Goal: Task Accomplishment & Management: Manage account settings

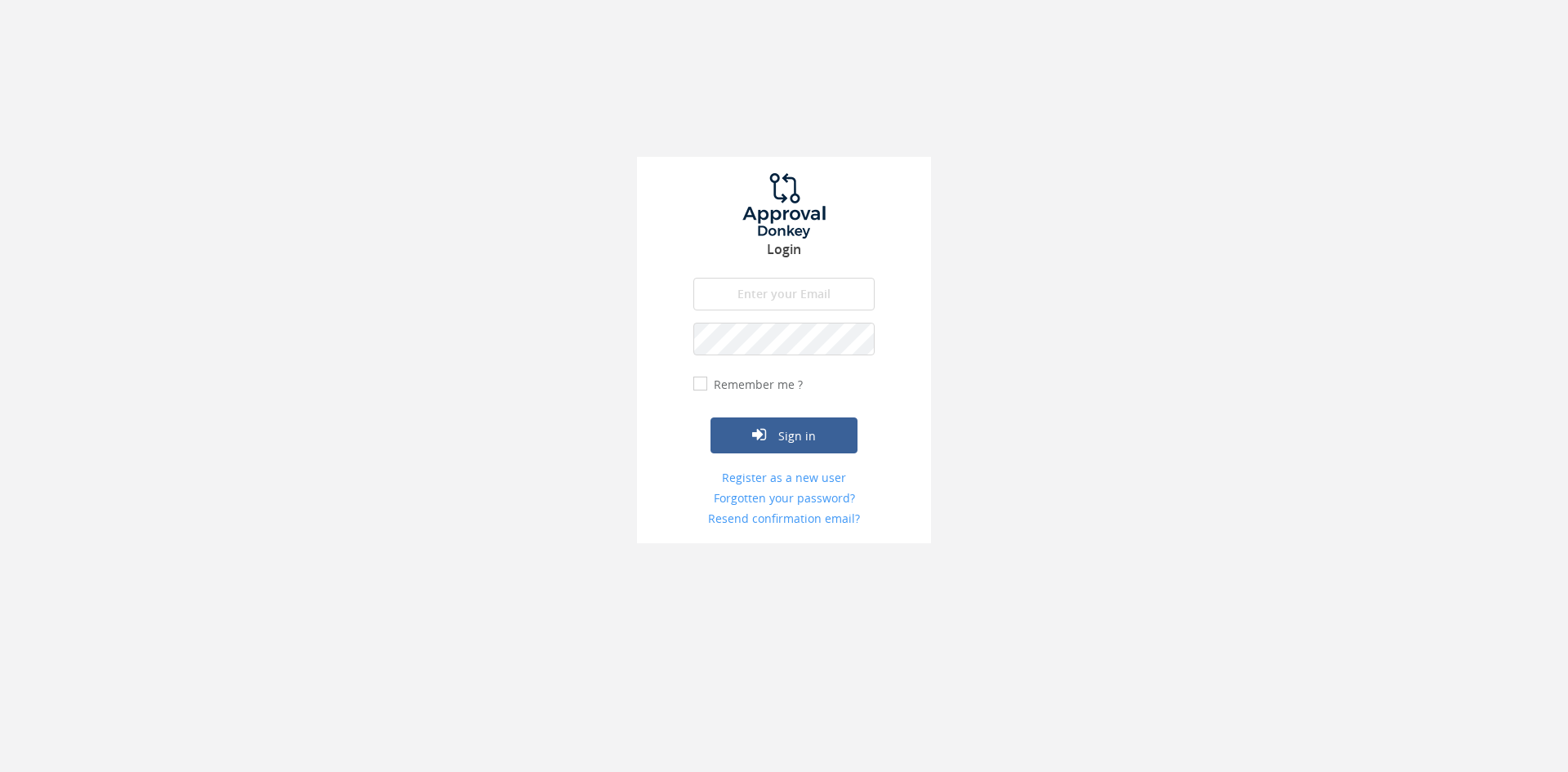
type input "[PERSON_NAME][EMAIL_ADDRESS][PERSON_NAME][DOMAIN_NAME]"
click at [710, 377] on label "Remember me ?" at bounding box center [756, 384] width 93 height 17
click at [701, 379] on input "Remember me ?" at bounding box center [698, 384] width 11 height 11
checkbox input "true"
click at [790, 441] on button "Sign in" at bounding box center [784, 435] width 147 height 36
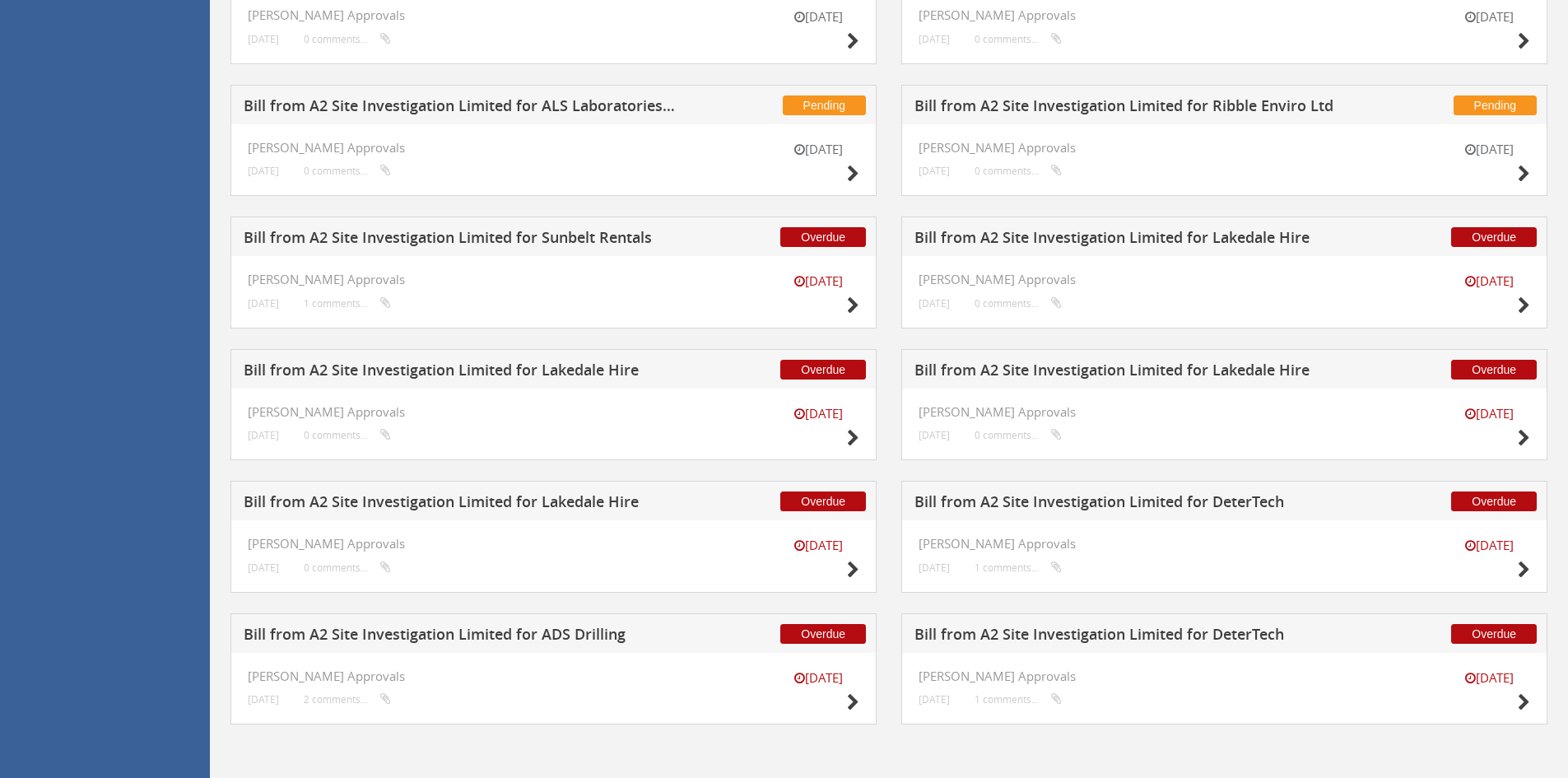
scroll to position [440, 0]
click at [550, 634] on h5 "Bill from A2 Site Investigation Limited for ADS Drilling" at bounding box center [460, 636] width 434 height 21
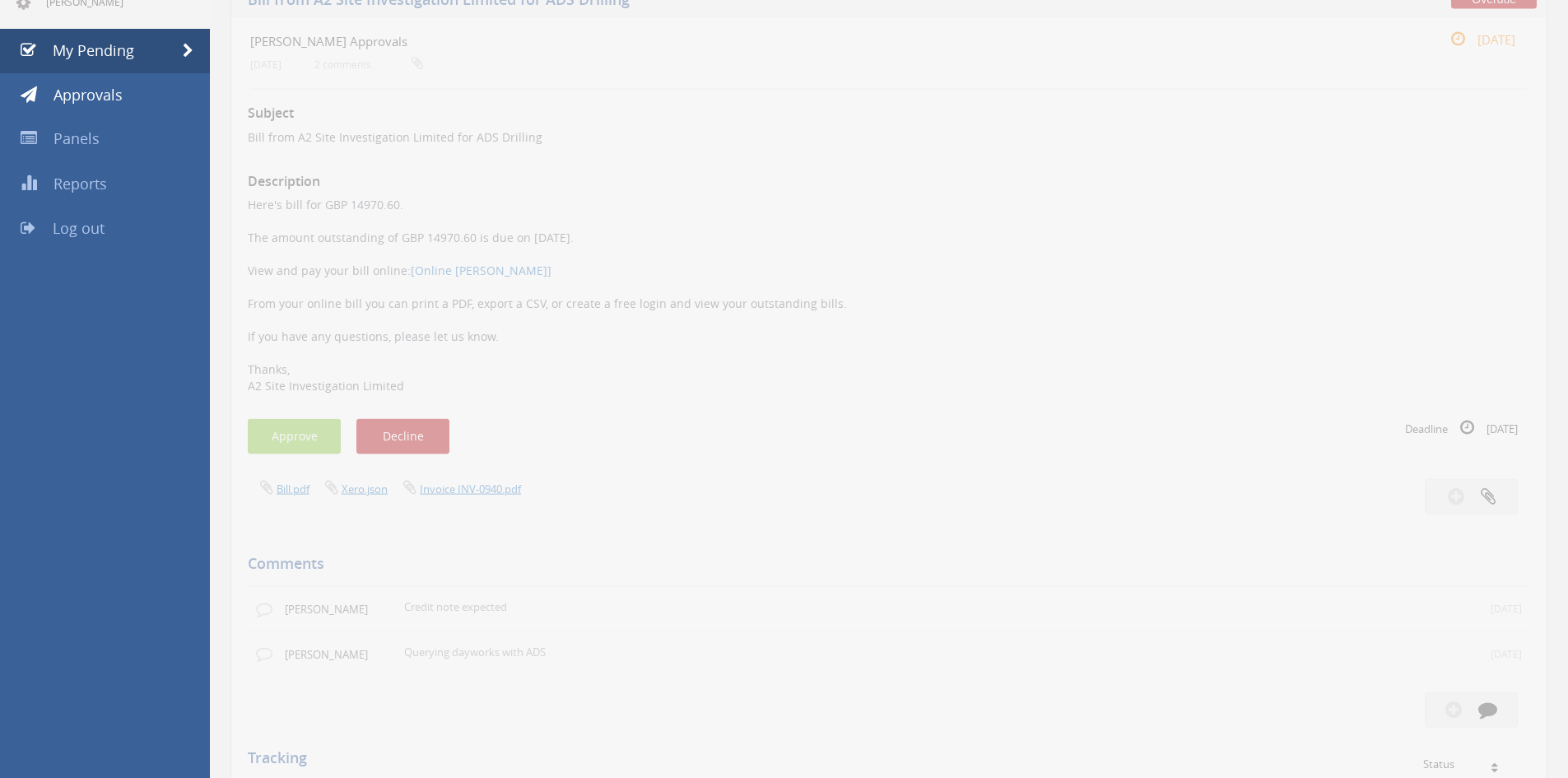
scroll to position [111, 0]
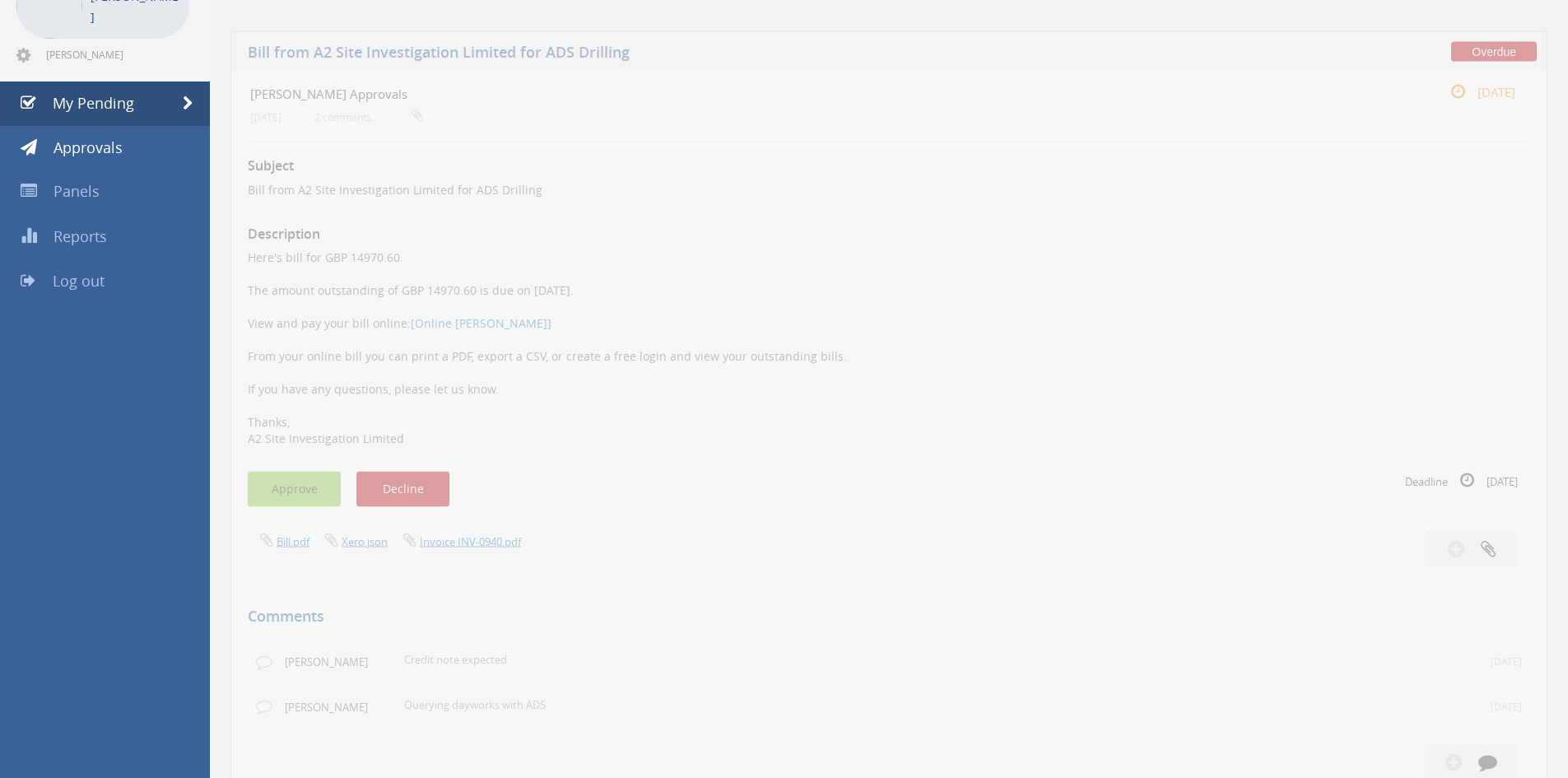
drag, startPoint x: 293, startPoint y: 472, endPoint x: 303, endPoint y: 473, distance: 10.0
click at [293, 472] on button "Approve" at bounding box center [293, 478] width 93 height 35
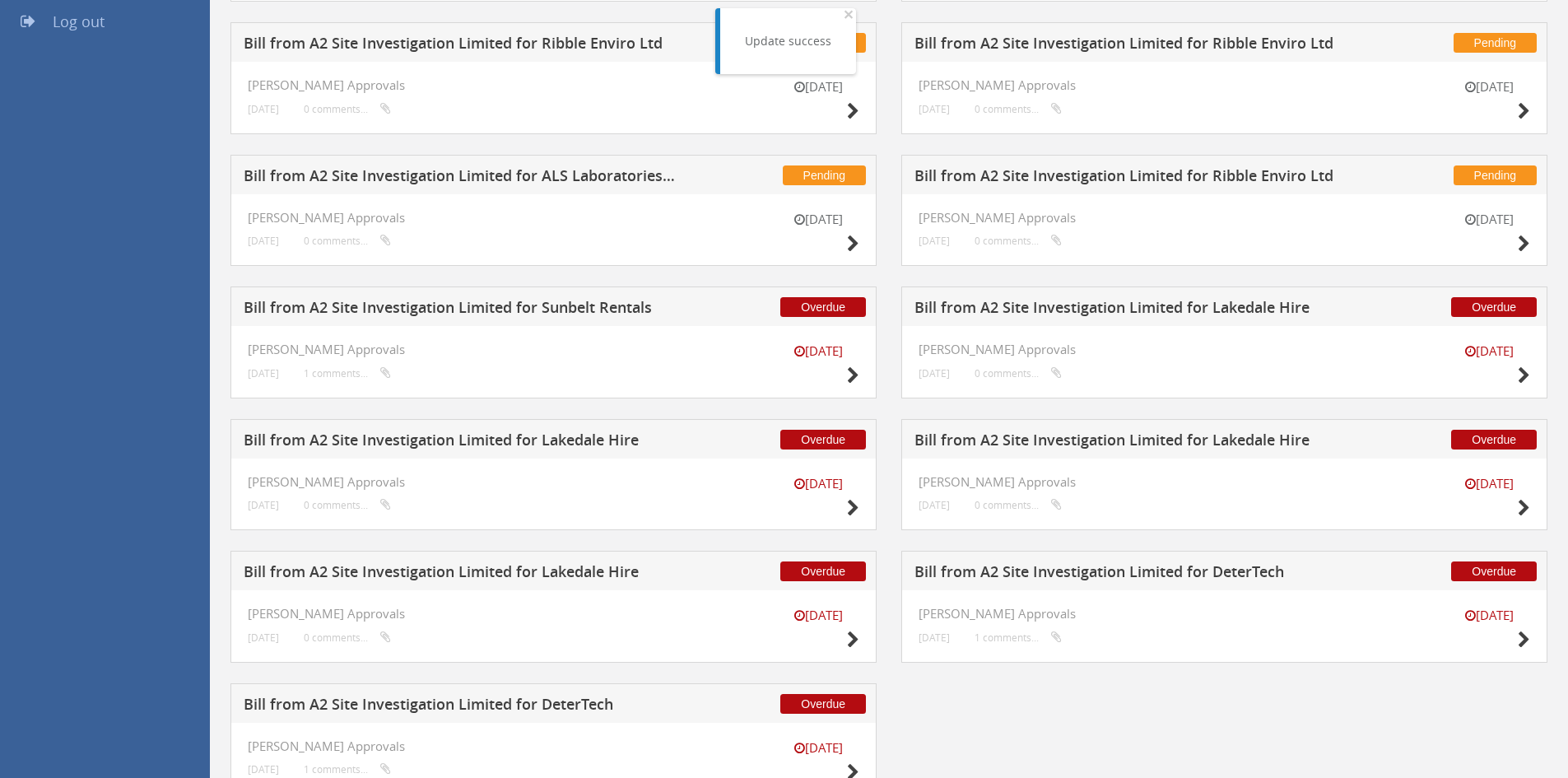
scroll to position [275, 0]
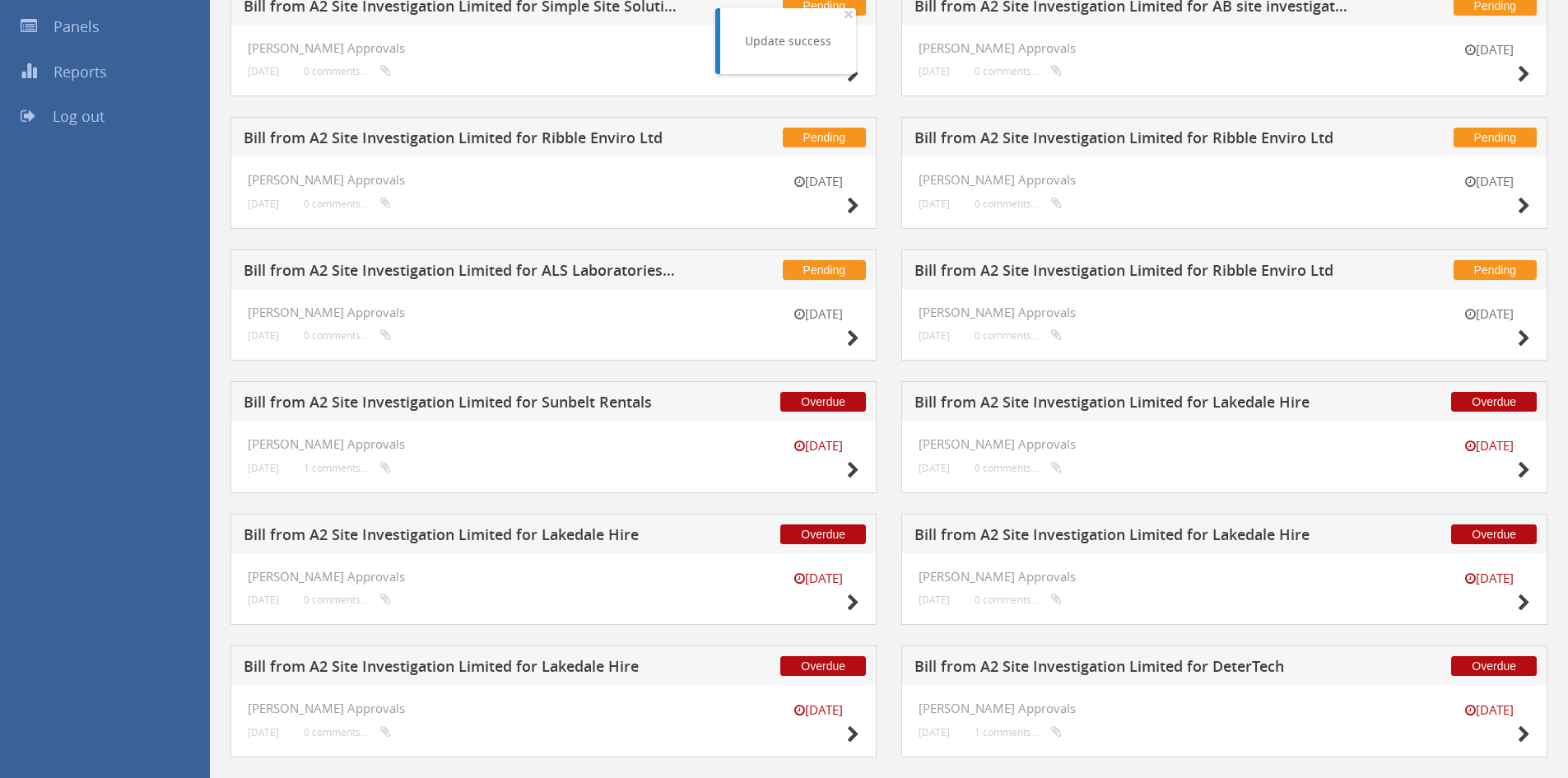
click at [548, 675] on h5 "Bill from A2 Site Investigation Limited for Lakedale Hire" at bounding box center [460, 668] width 434 height 21
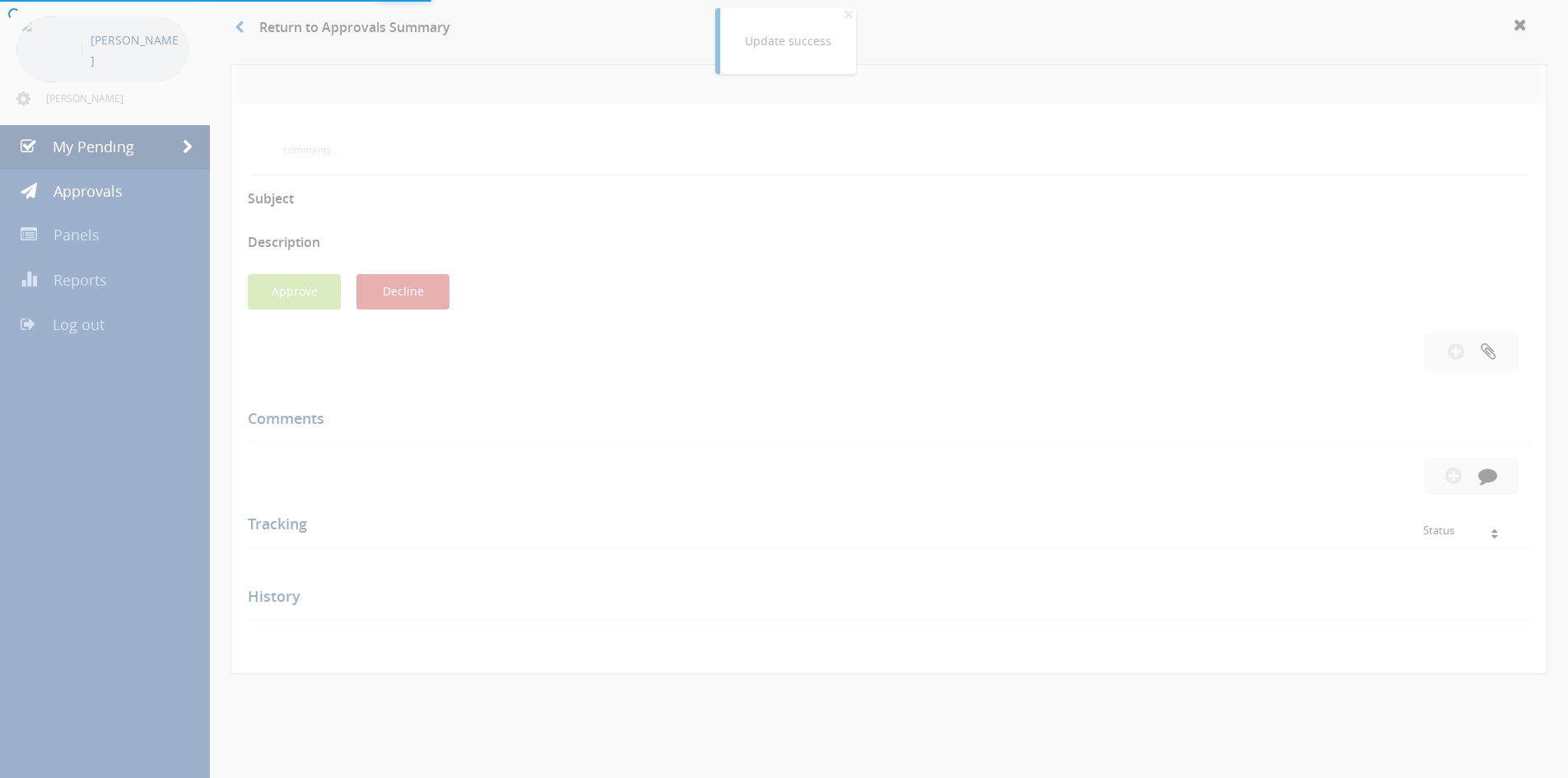
scroll to position [275, 0]
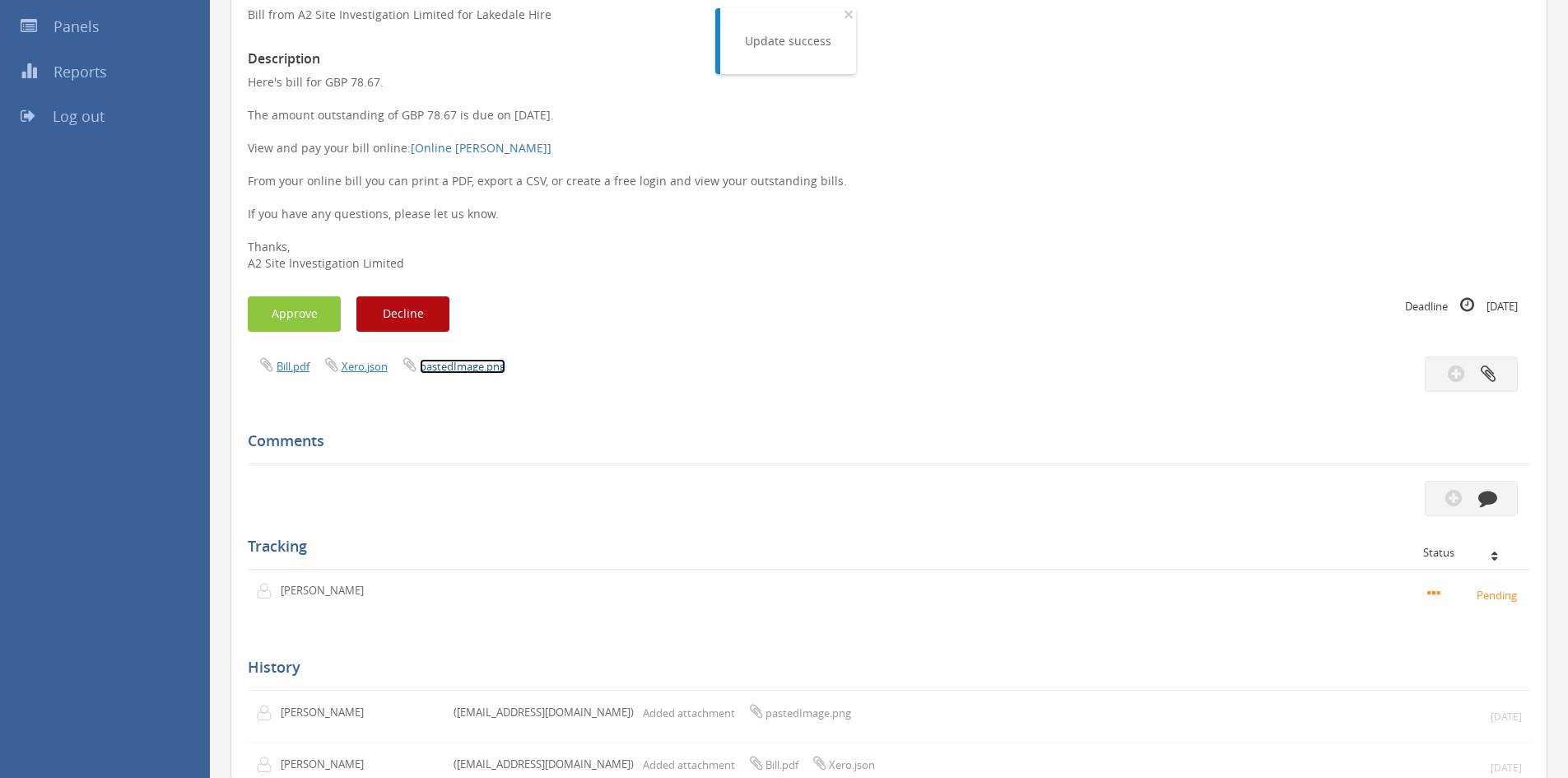
click at [463, 365] on link "pastedImage.png" at bounding box center [463, 366] width 86 height 15
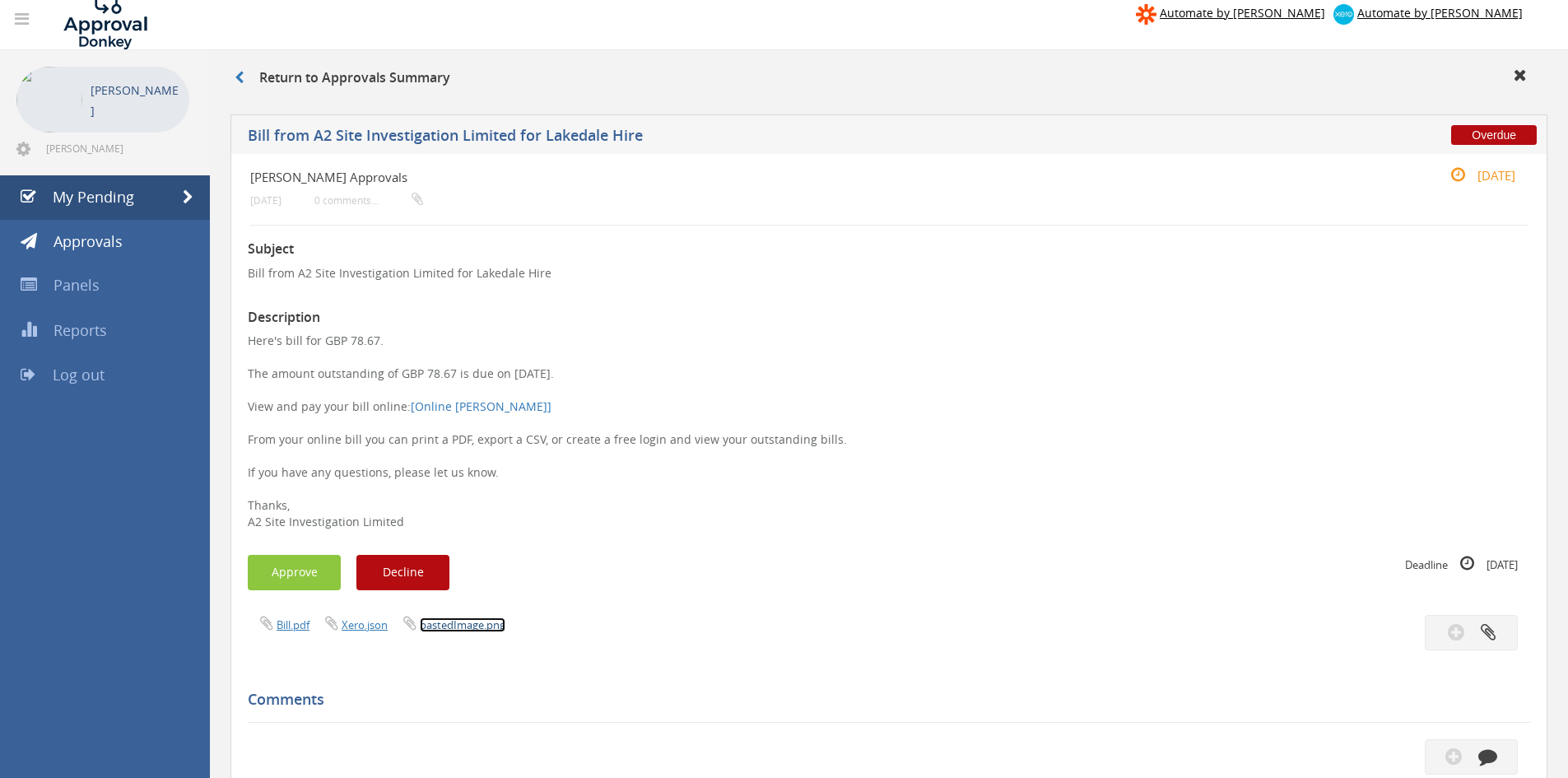
scroll to position [0, 0]
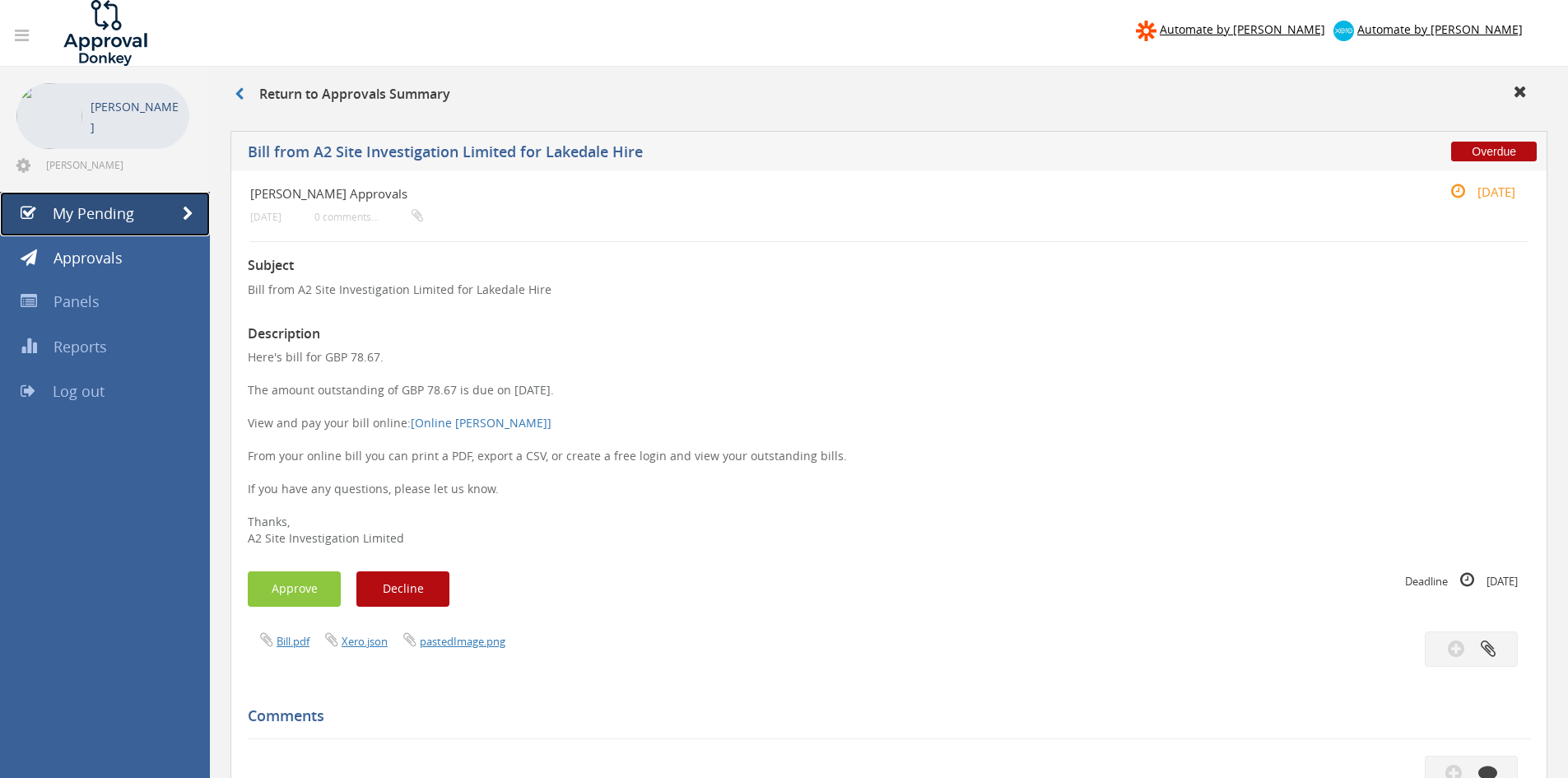
click at [92, 209] on span "My Pending" at bounding box center [94, 213] width 82 height 20
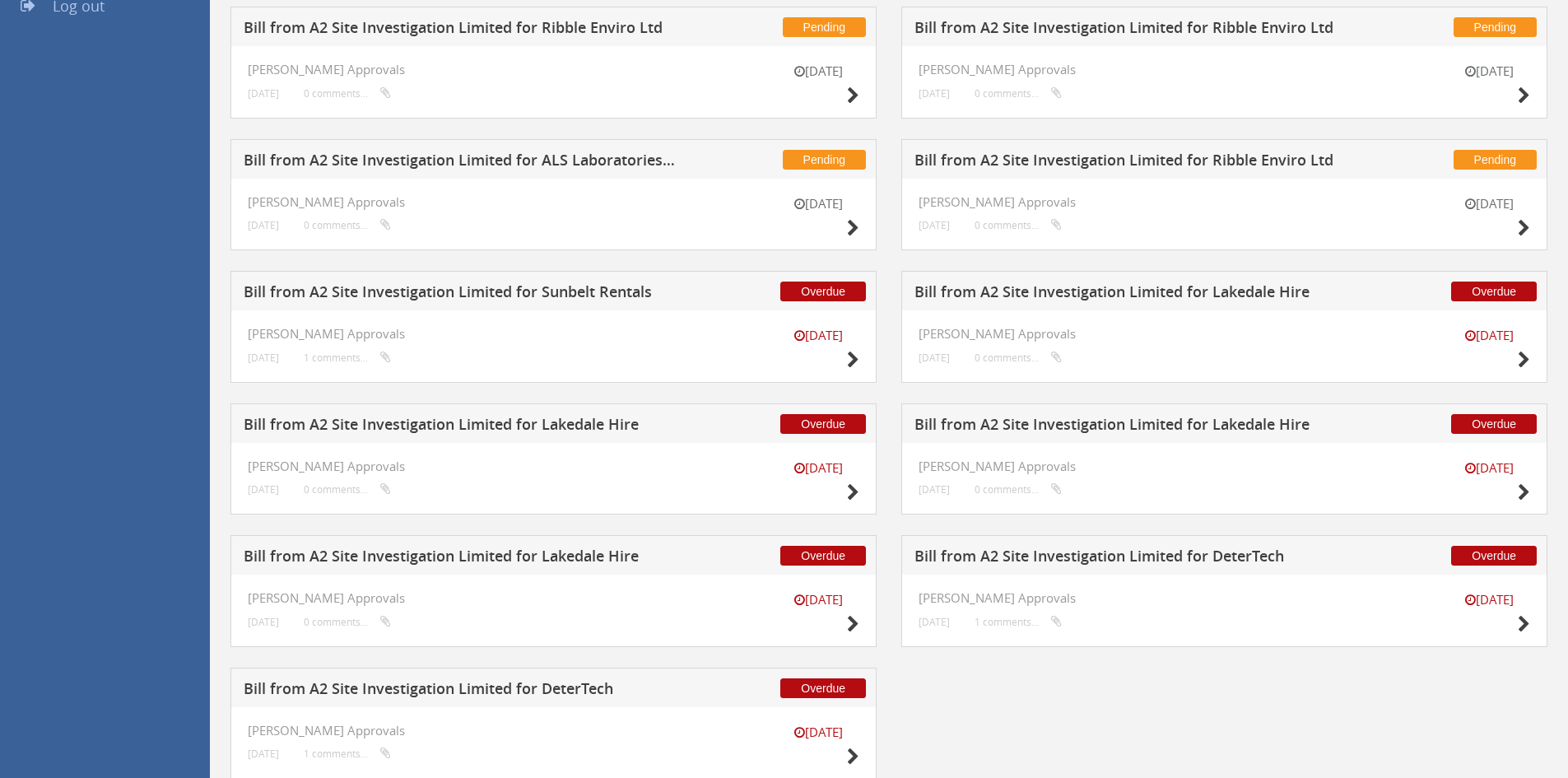
scroll to position [440, 0]
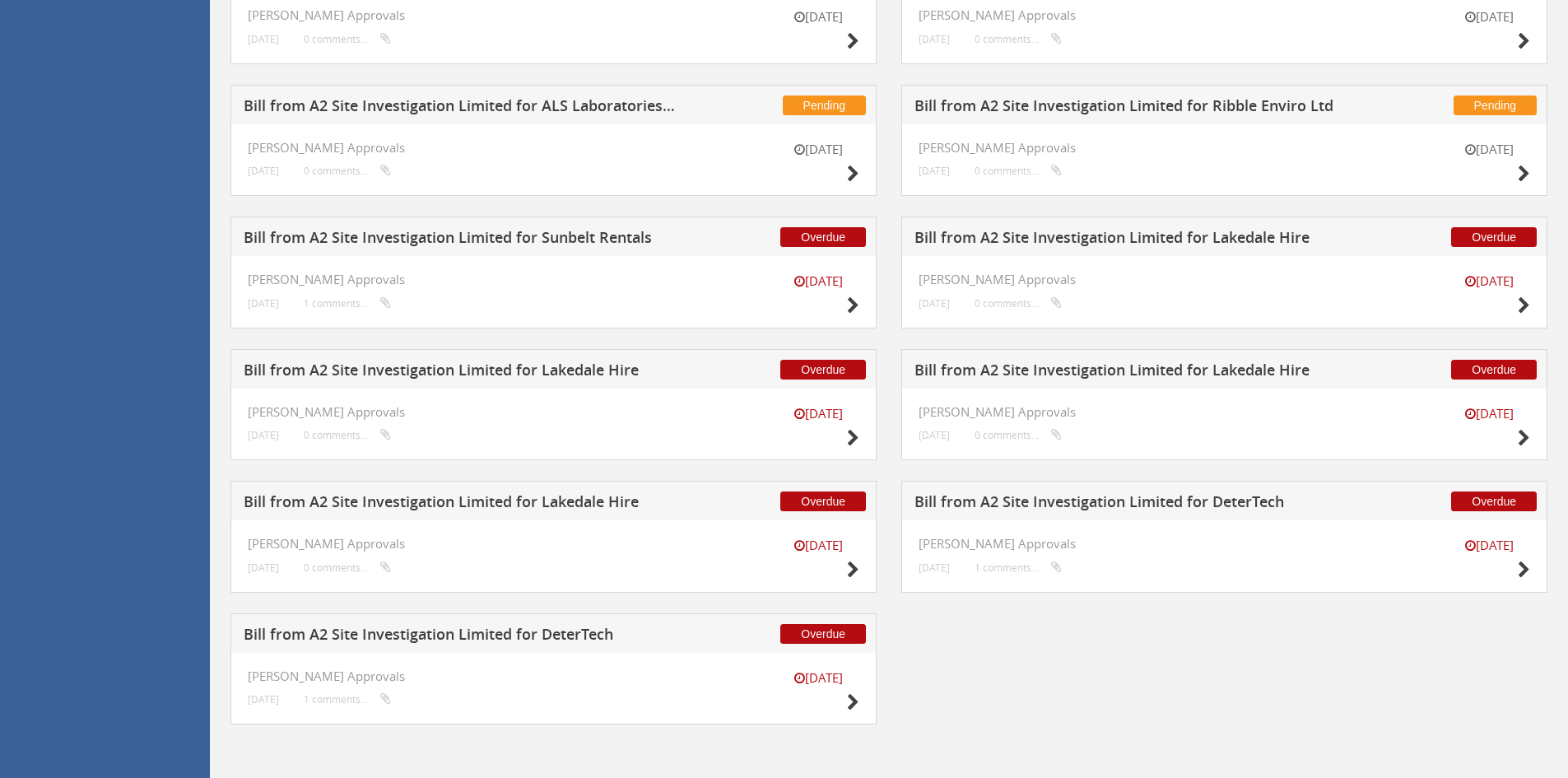
click at [551, 240] on h5 "Bill from A2 Site Investigation Limited for Sunbelt Rentals" at bounding box center [460, 239] width 434 height 21
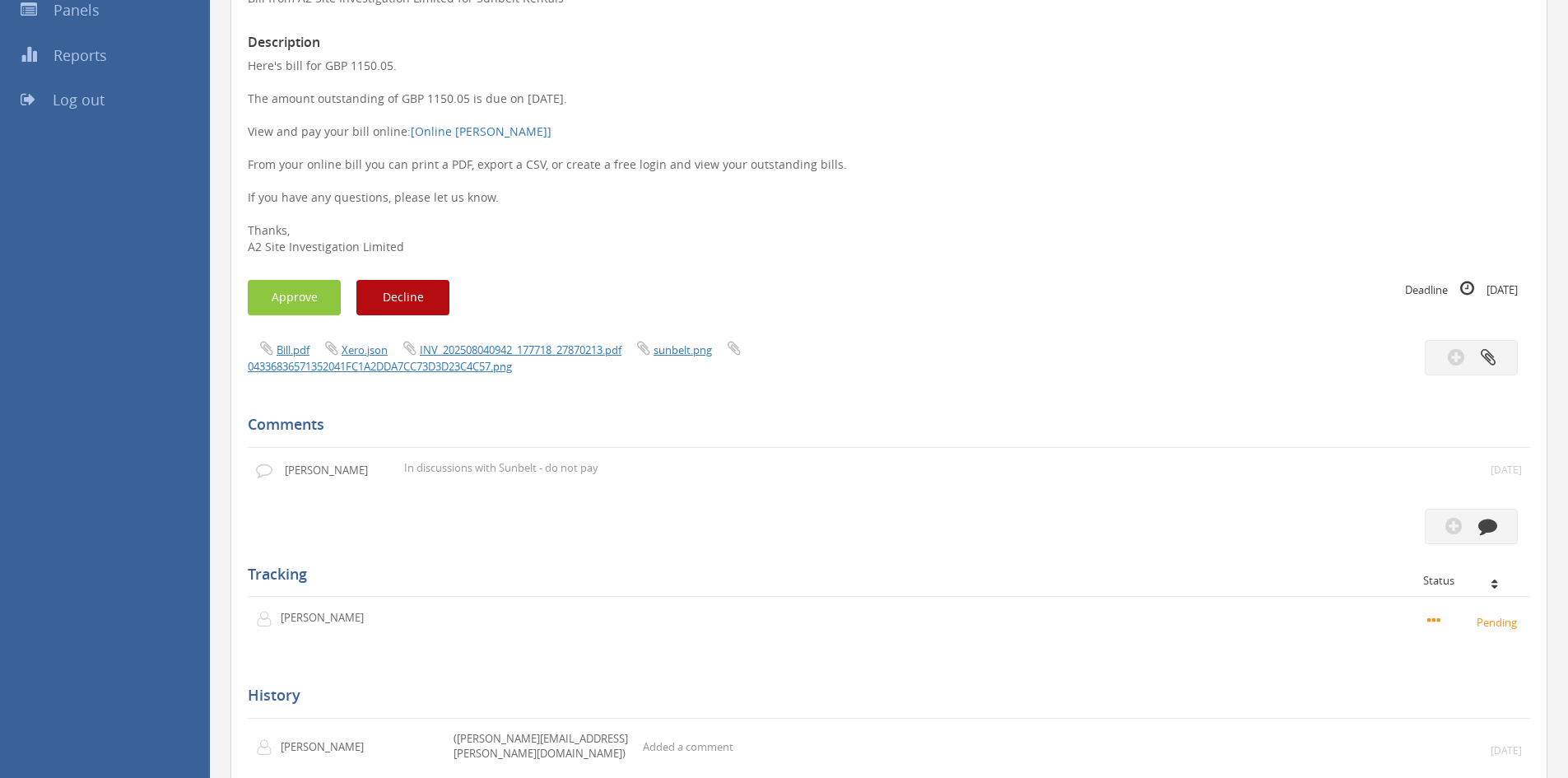
scroll to position [193, 0]
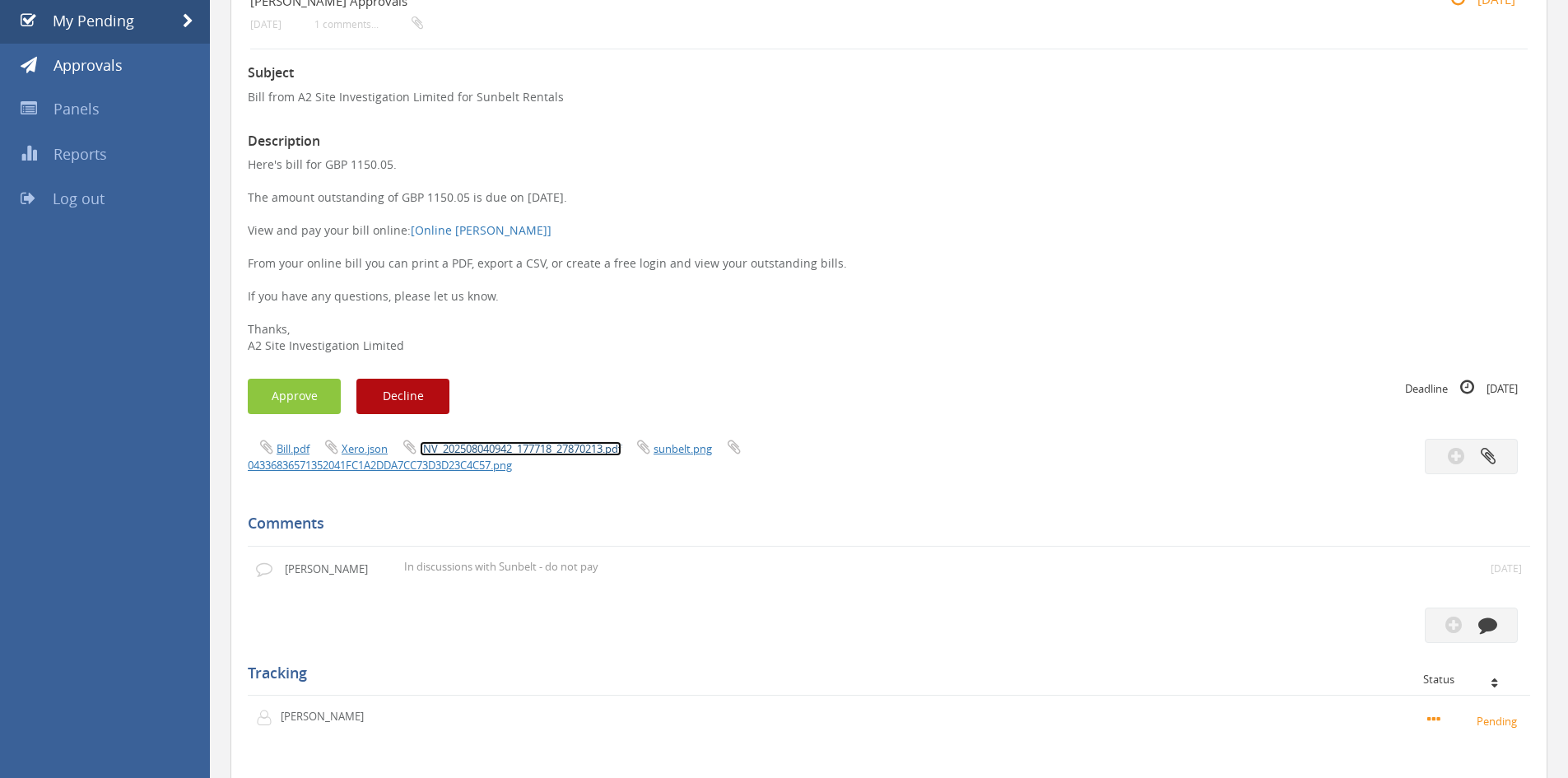
click at [534, 441] on link "INV_202508040942_177718_27870213.pdf" at bounding box center [521, 448] width 201 height 15
click at [418, 407] on button "Decline" at bounding box center [402, 396] width 93 height 35
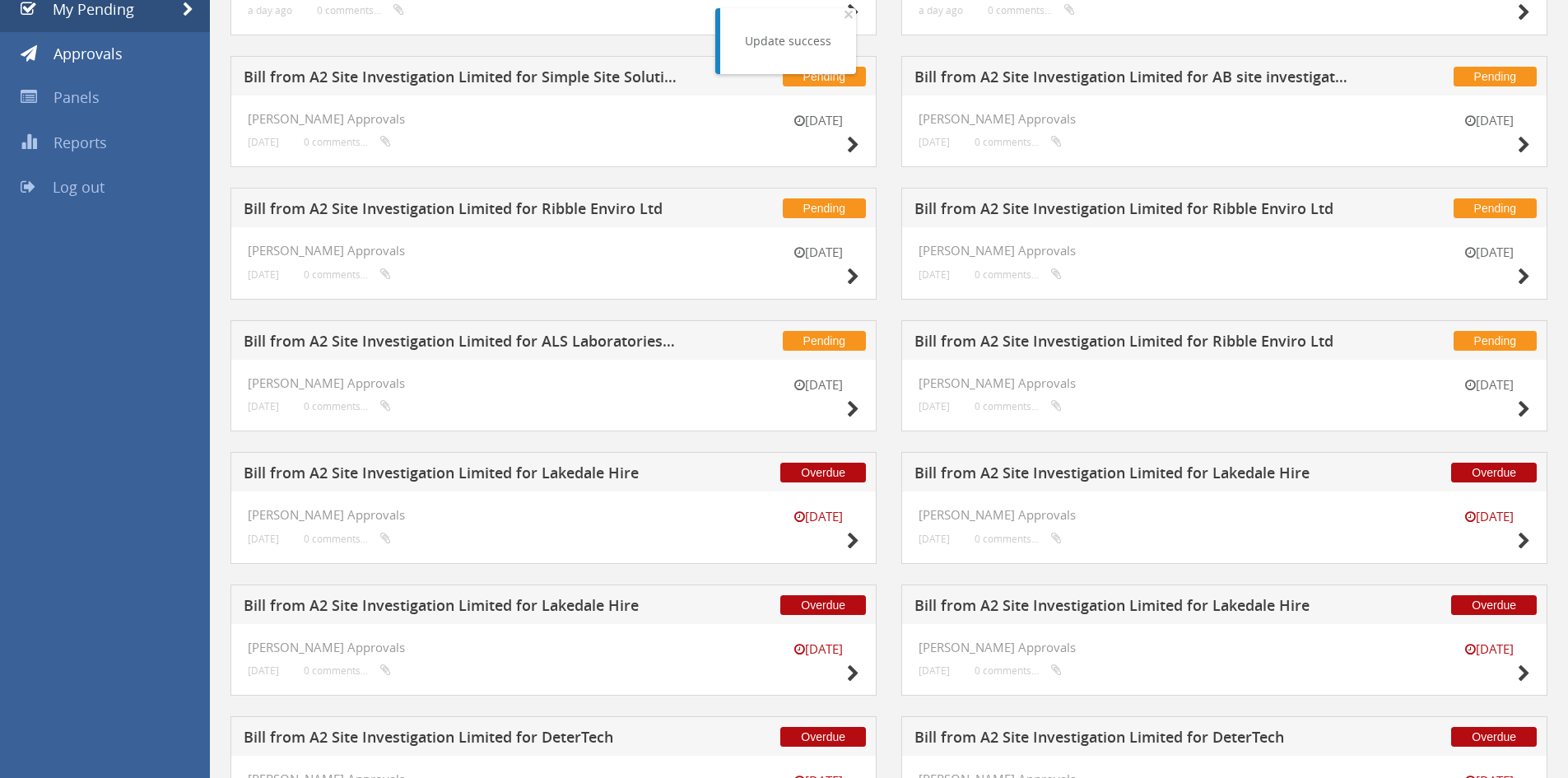
scroll to position [308, 0]
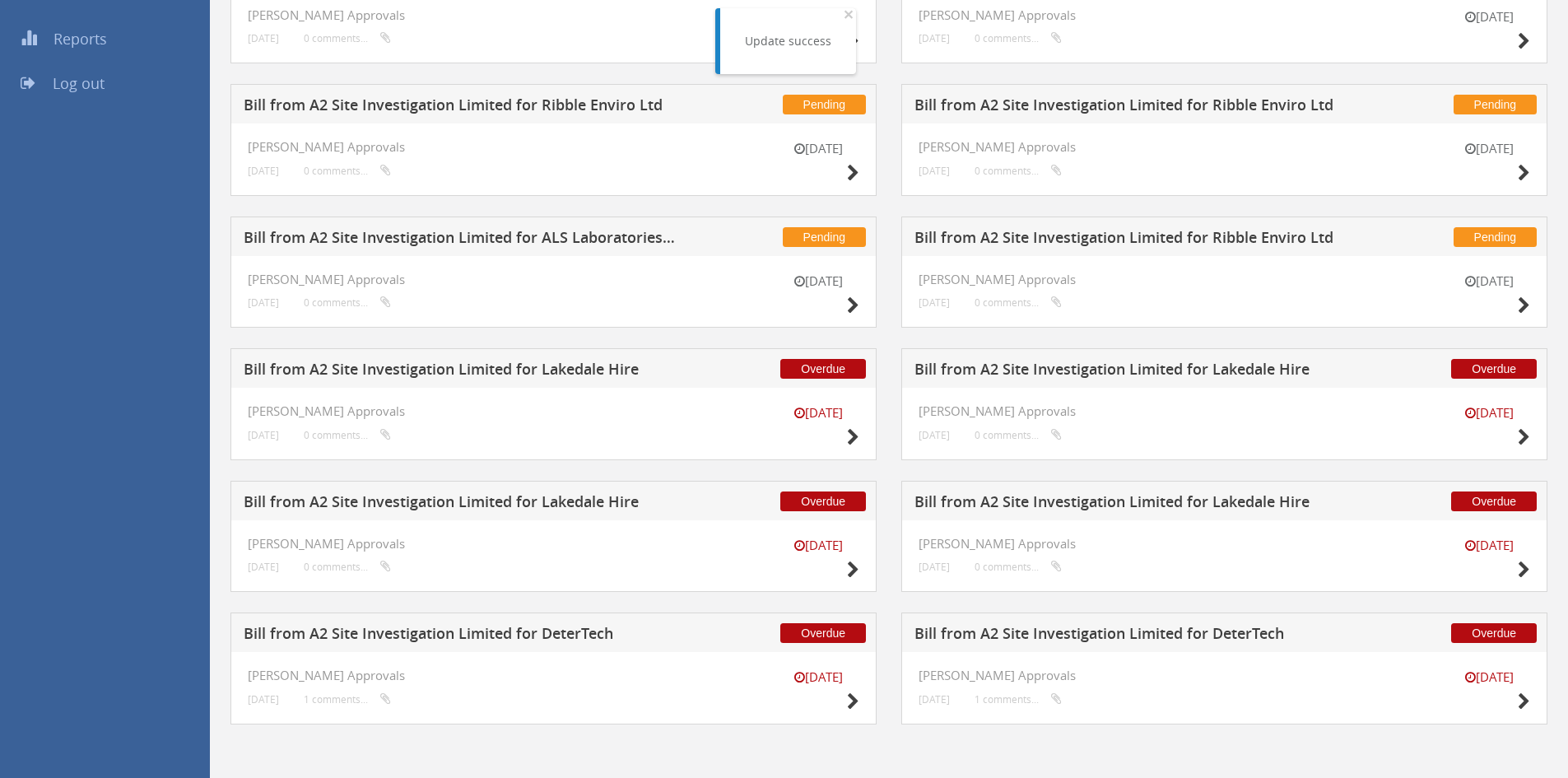
click at [1015, 227] on div "Pending Bill from A2 Site Investigation Limited for Ribble Enviro Ltd" at bounding box center [1224, 236] width 646 height 40
click at [1021, 234] on h5 "Bill from A2 Site Investigation Limited for Ribble Enviro Ltd" at bounding box center [1131, 239] width 434 height 21
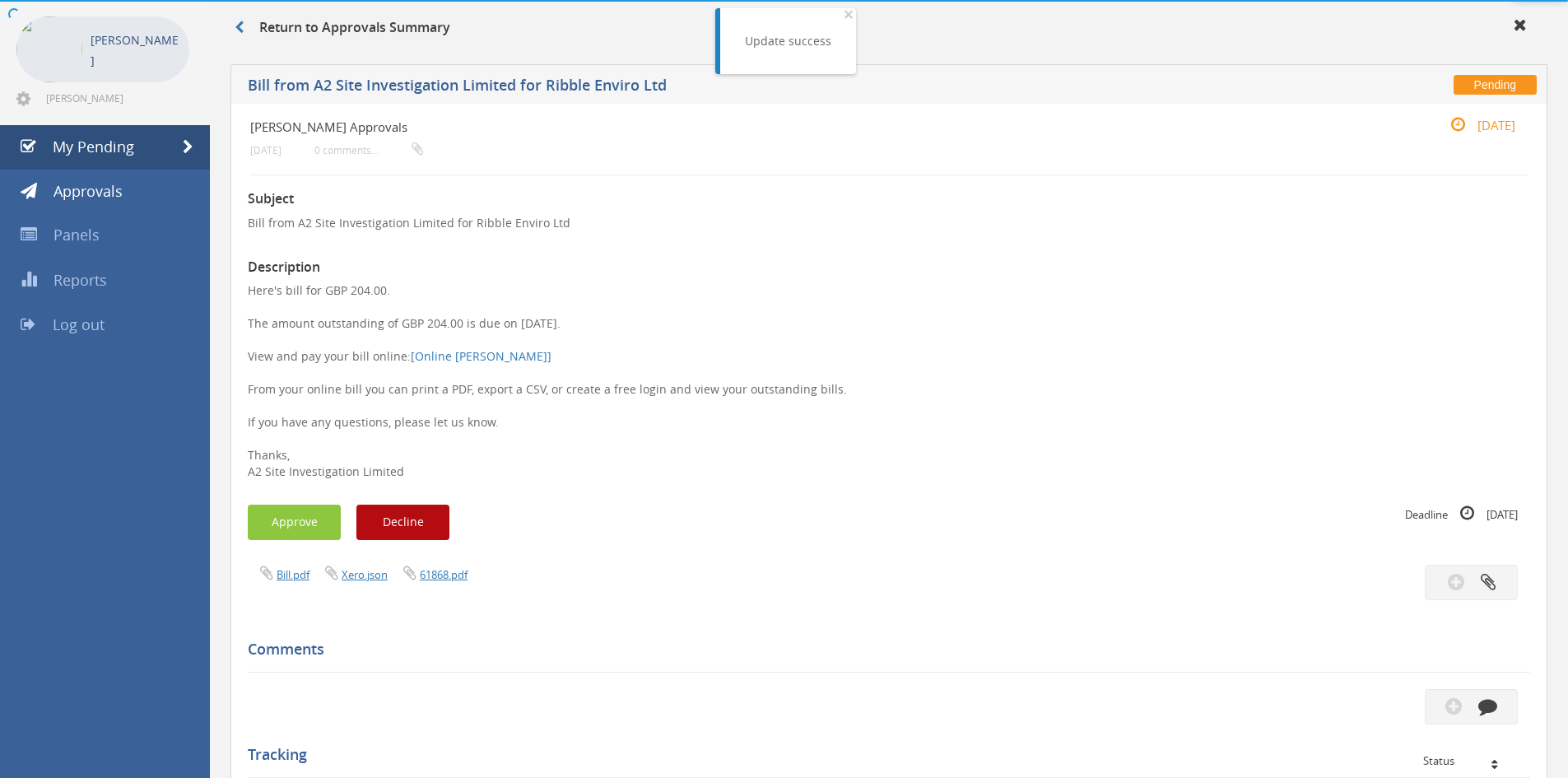
scroll to position [308, 0]
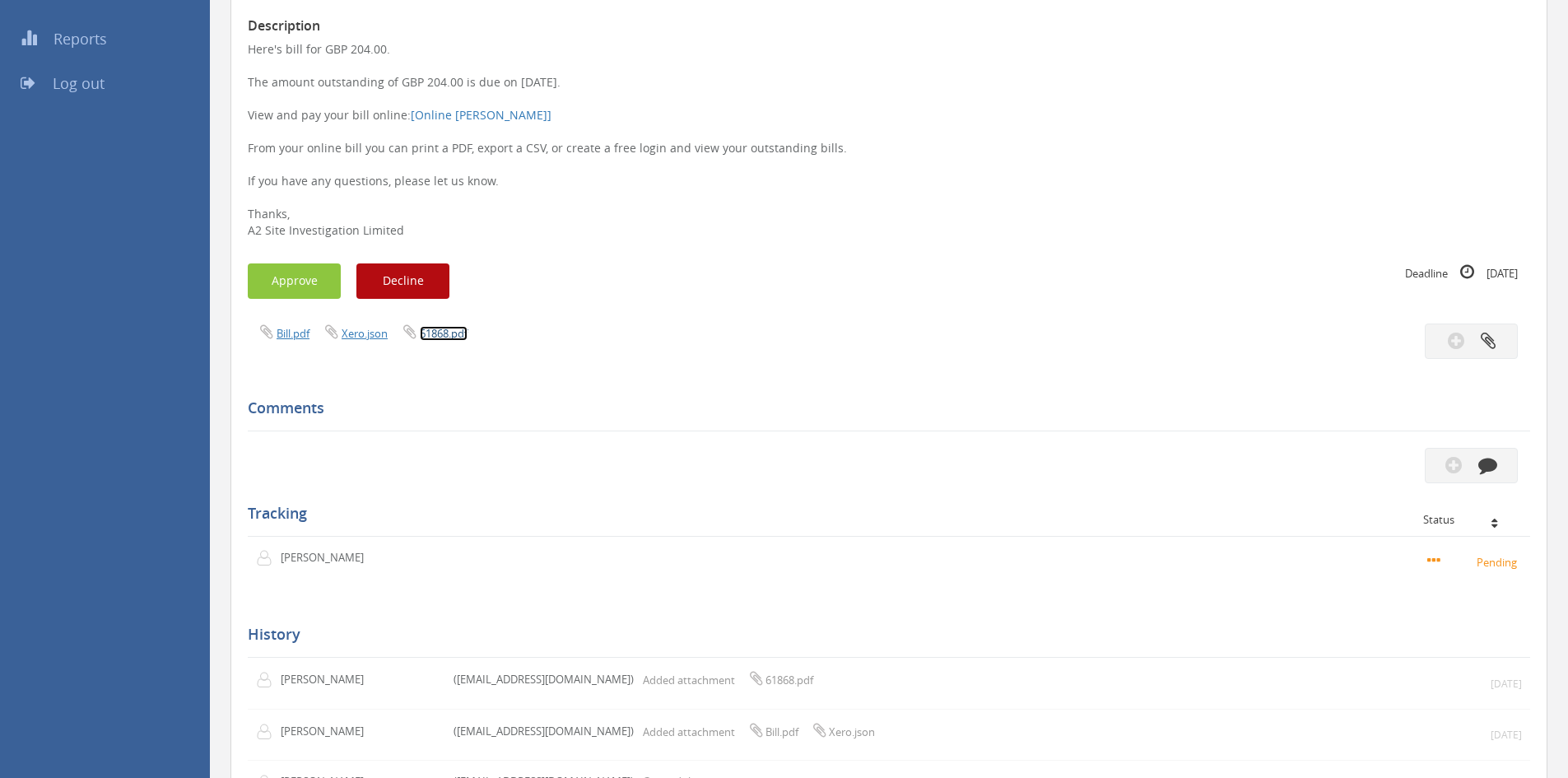
click at [432, 334] on link "61868.pdf" at bounding box center [444, 333] width 48 height 15
click at [1454, 478] on button "button" at bounding box center [1470, 465] width 93 height 35
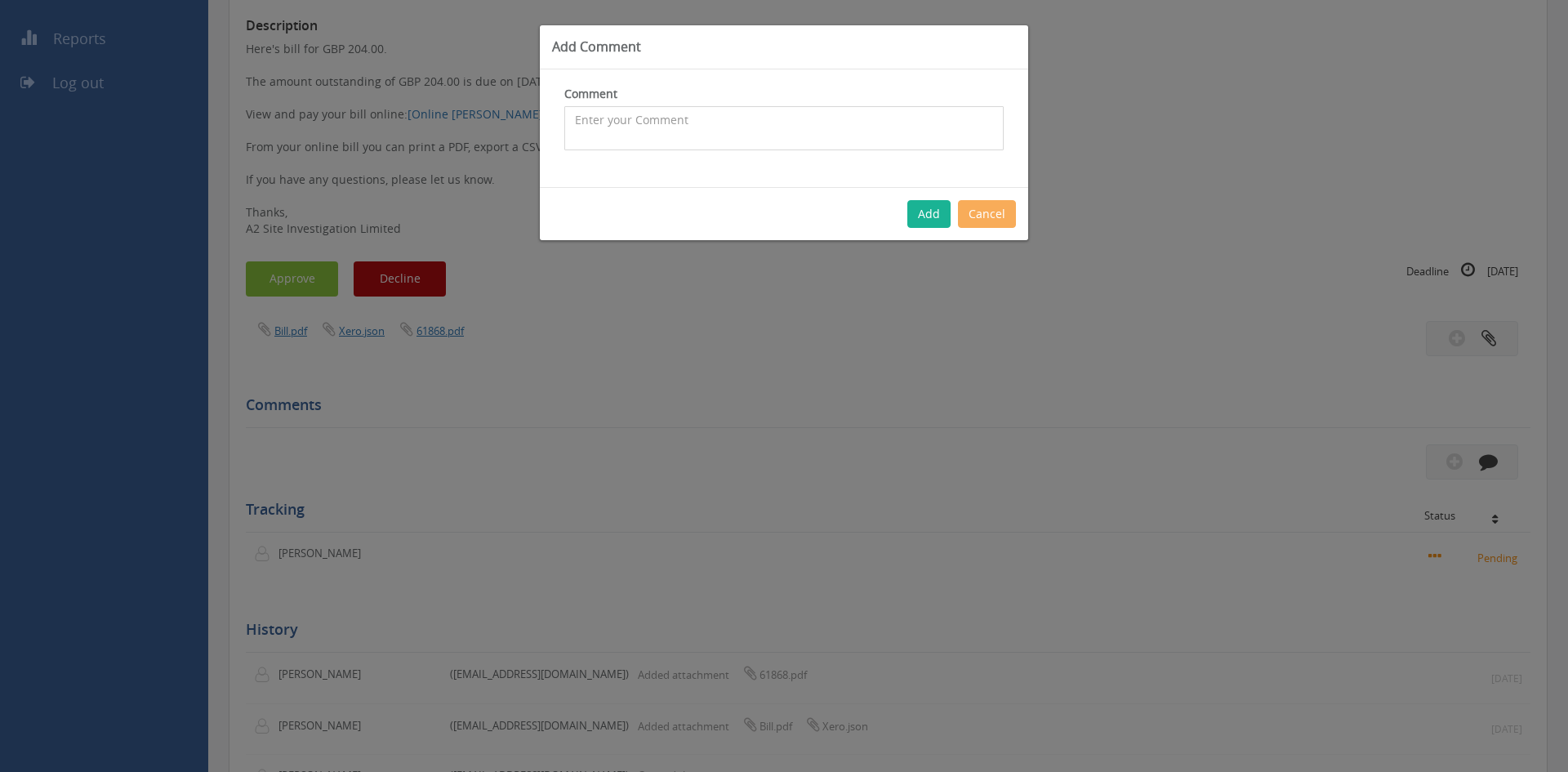
click at [652, 111] on textarea at bounding box center [784, 128] width 440 height 45
type textarea "Total to be credited back as invoice incorrect. Please do not pay"
click at [942, 217] on button "Add" at bounding box center [930, 214] width 44 height 28
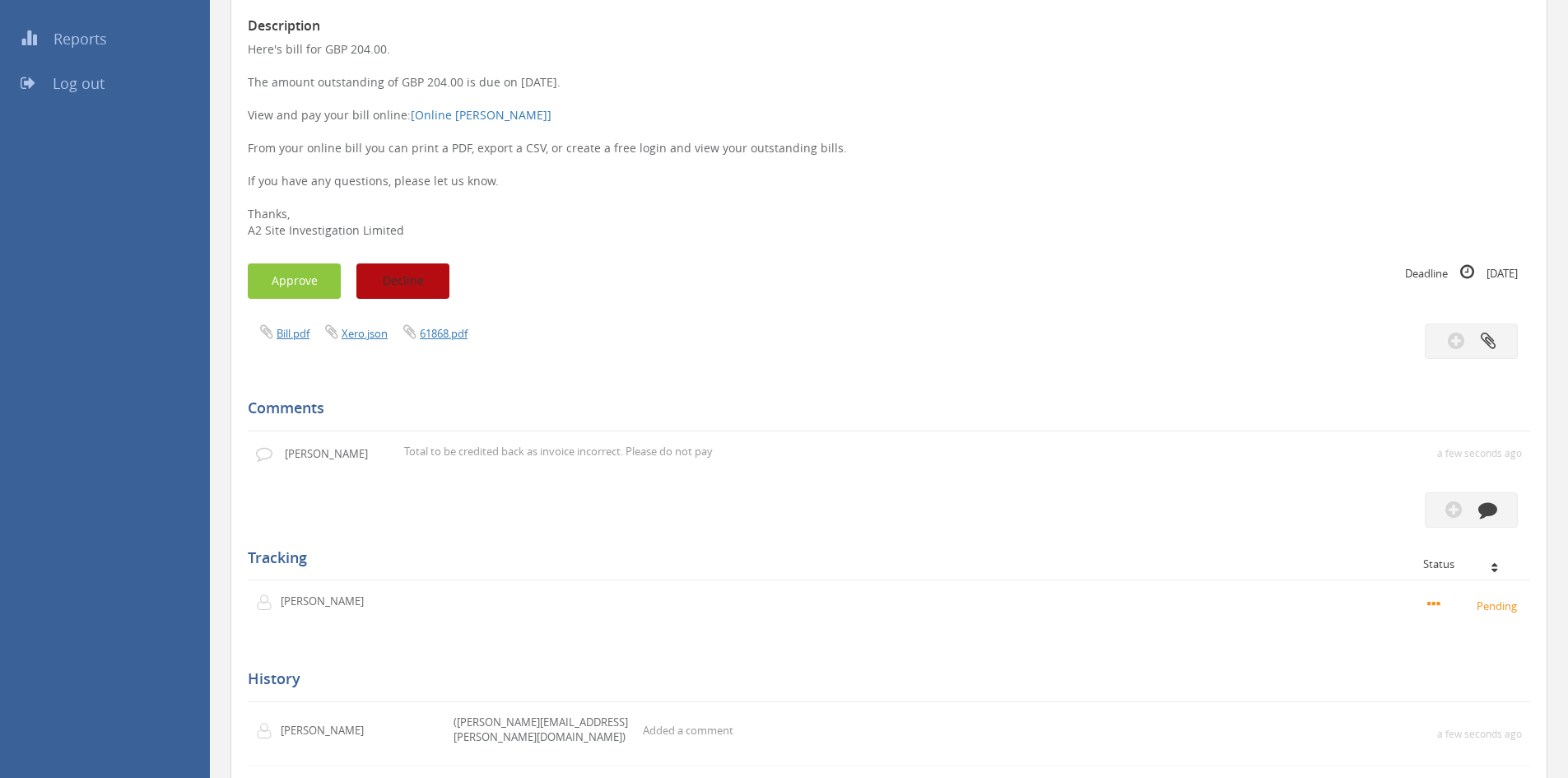
click at [409, 283] on button "Decline" at bounding box center [402, 280] width 93 height 35
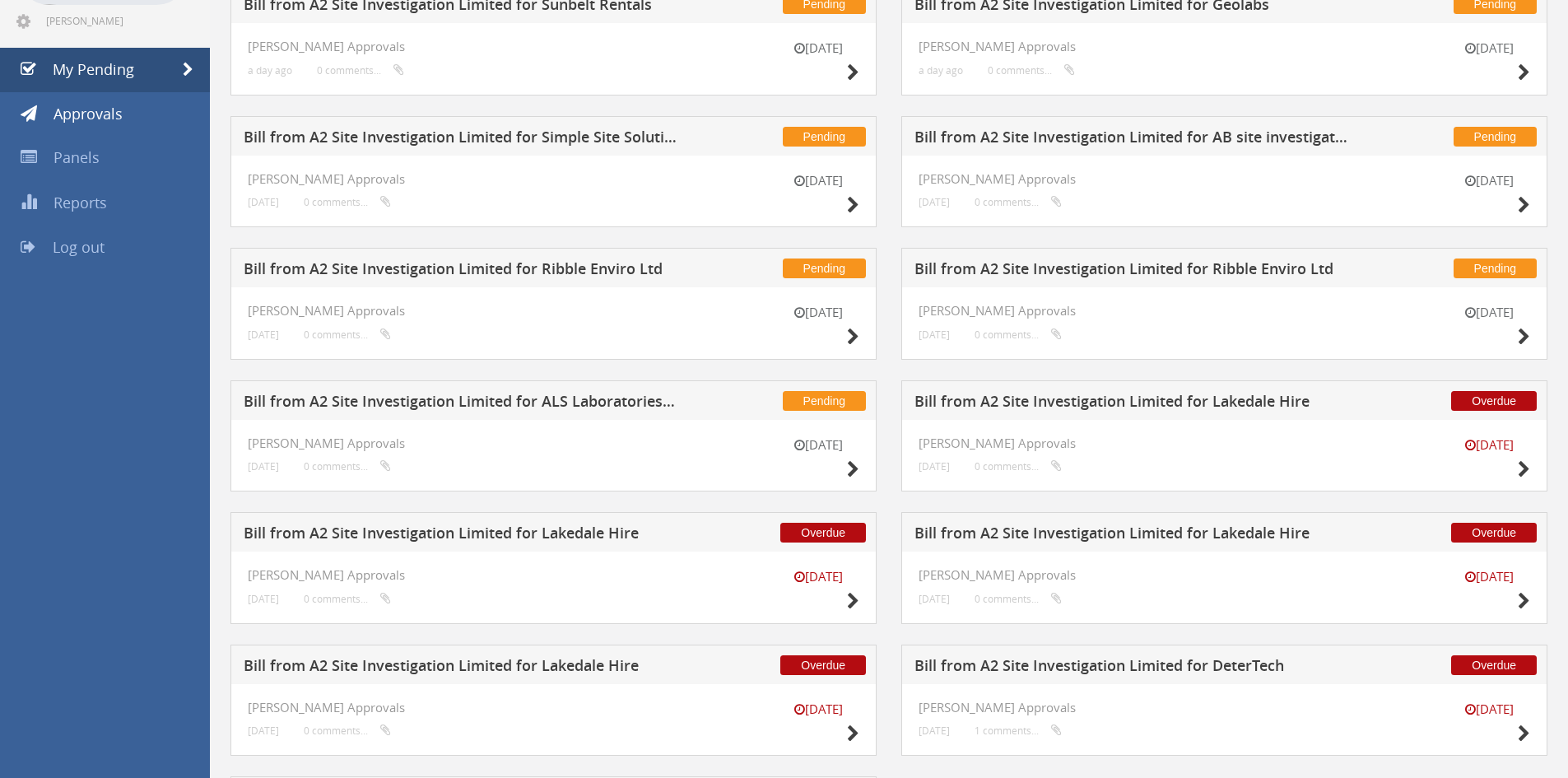
scroll to position [144, 0]
click at [601, 402] on h5 "Bill from A2 Site Investigation Limited for ALS Laboratories (UK) Ltd" at bounding box center [460, 404] width 434 height 21
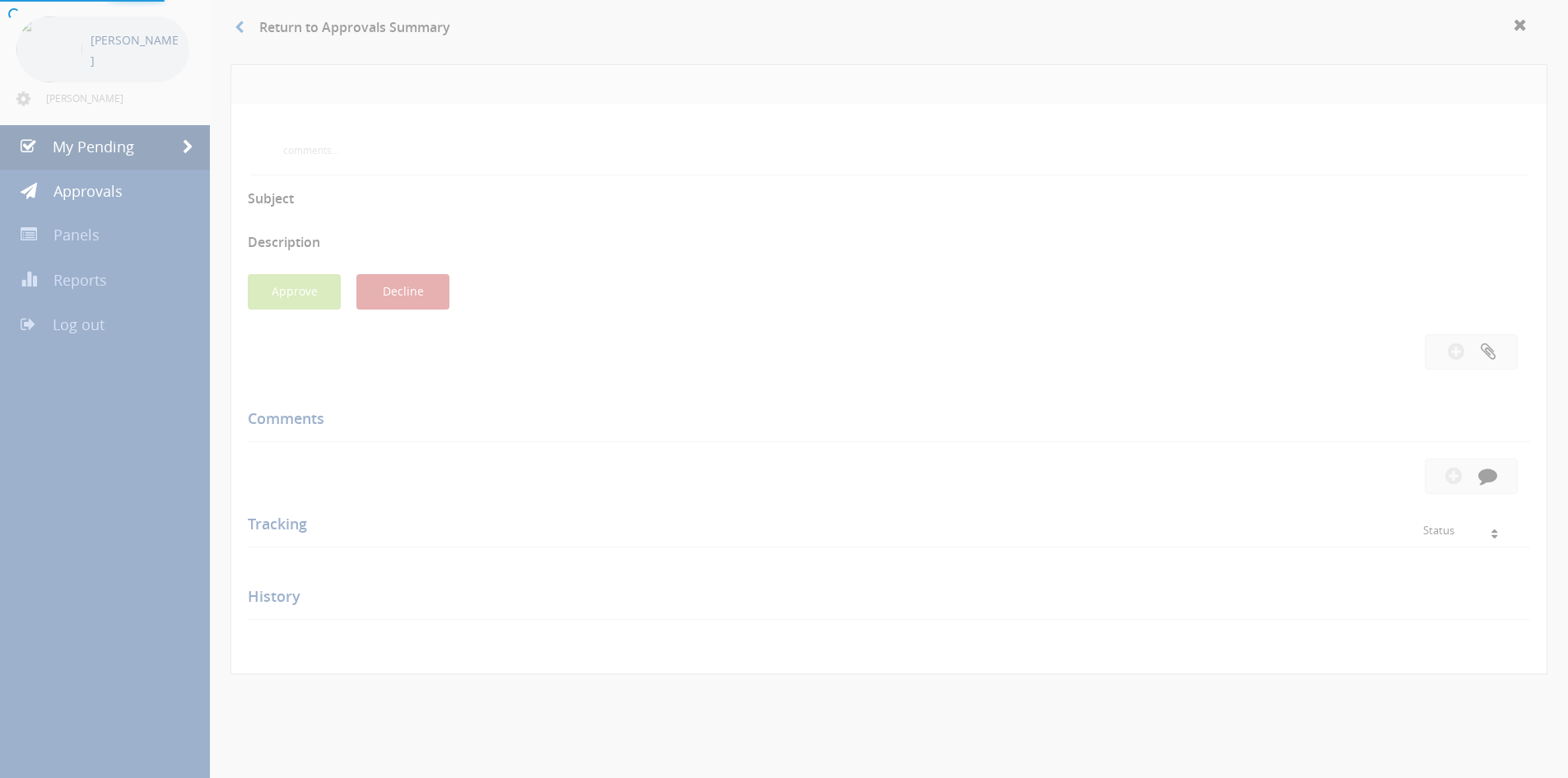
scroll to position [144, 0]
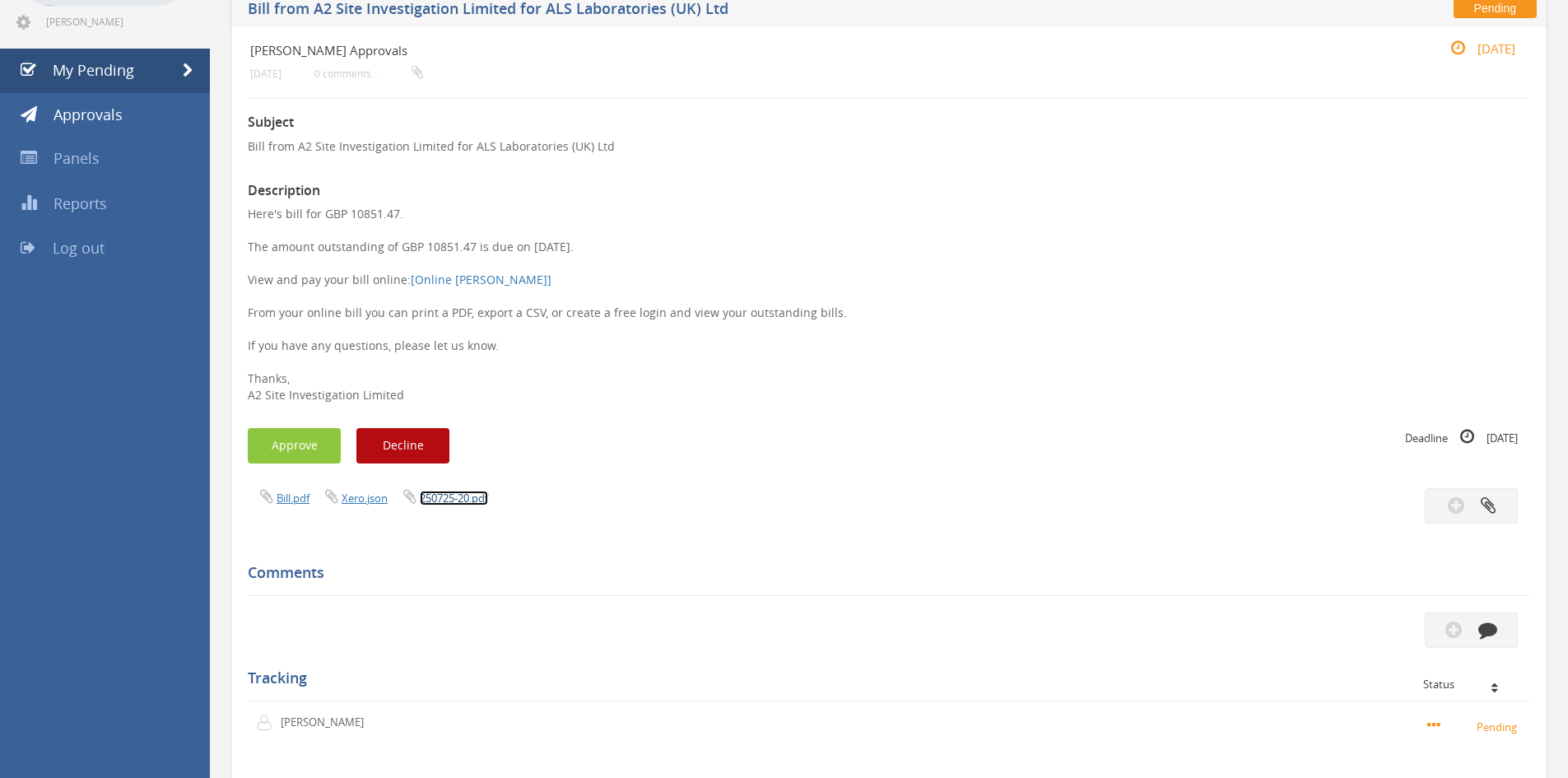
click at [450, 505] on link "250725-20.pdf" at bounding box center [454, 498] width 68 height 15
click at [301, 435] on button "Approve" at bounding box center [293, 445] width 93 height 35
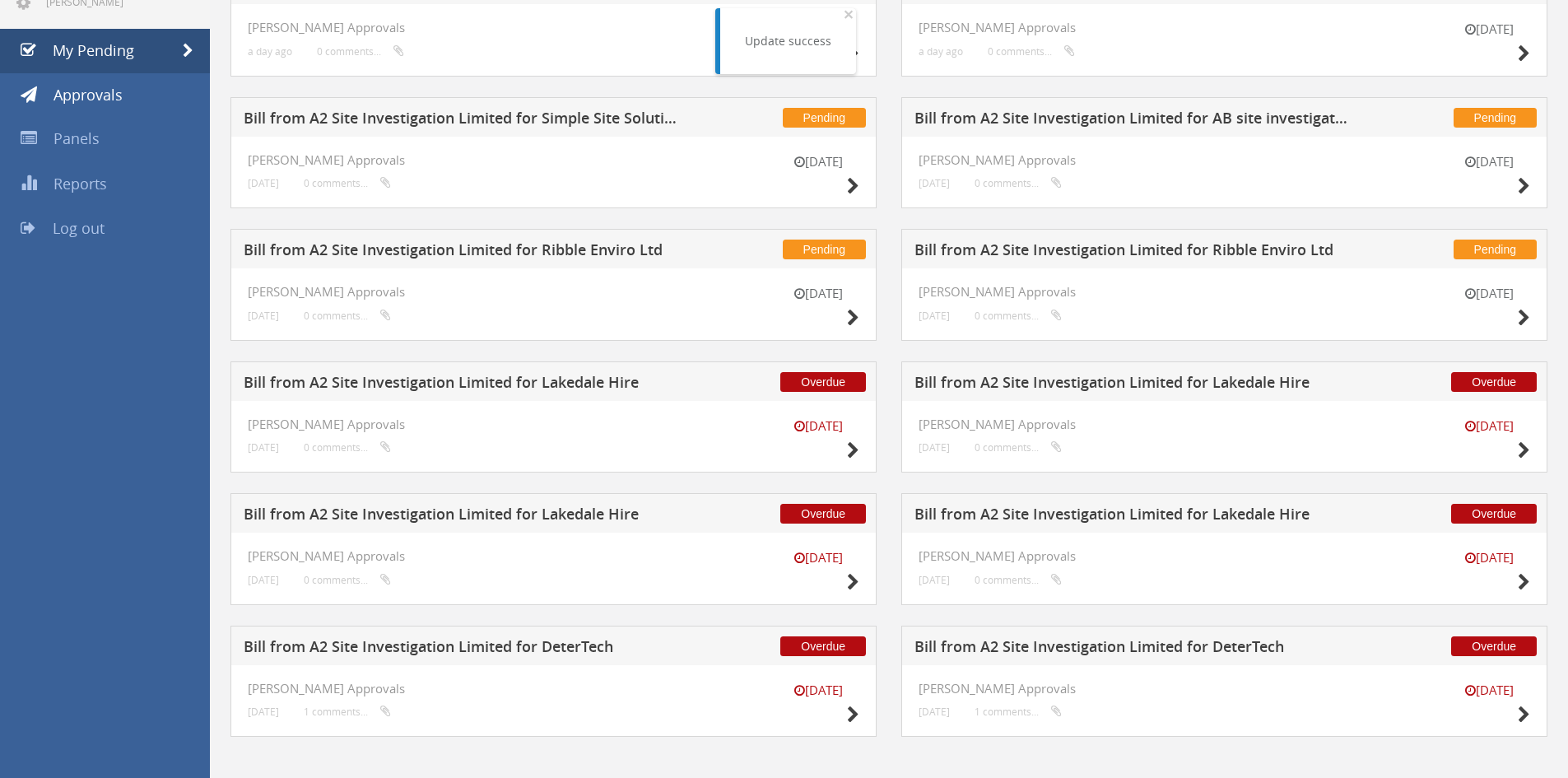
scroll to position [165, 0]
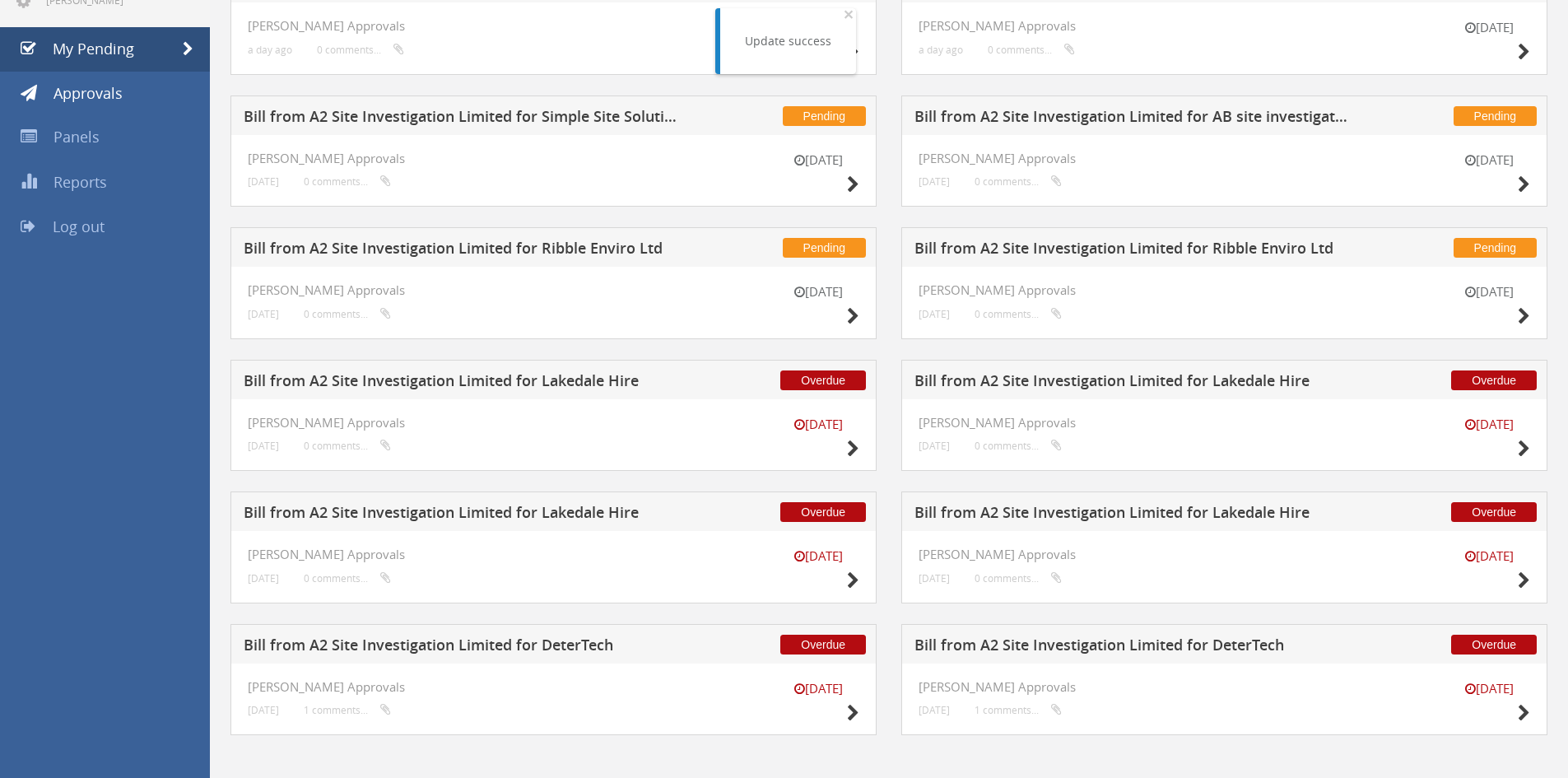
click at [1083, 245] on h5 "Bill from A2 Site Investigation Limited for Ribble Enviro Ltd" at bounding box center [1131, 250] width 434 height 21
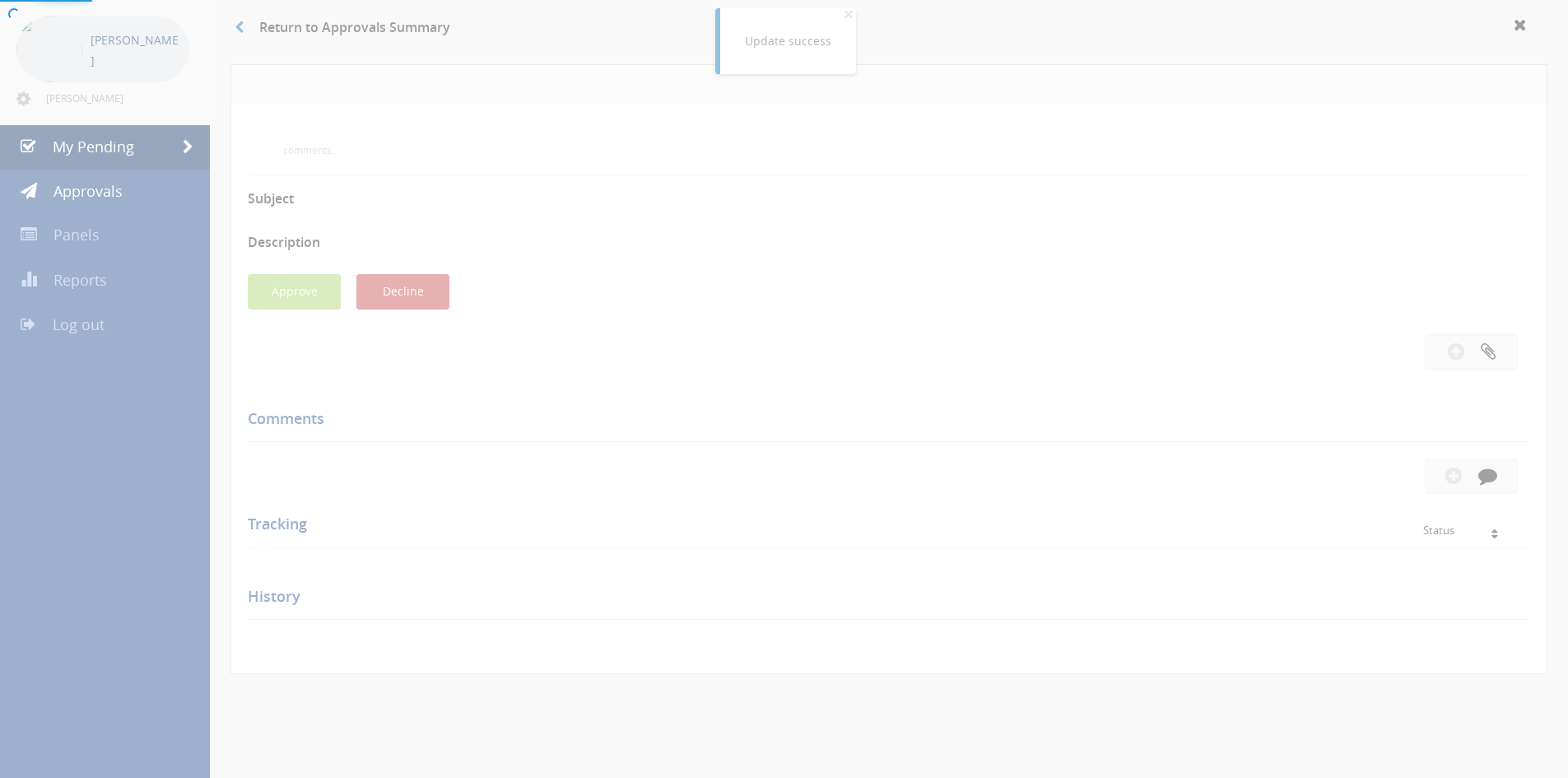
scroll to position [165, 0]
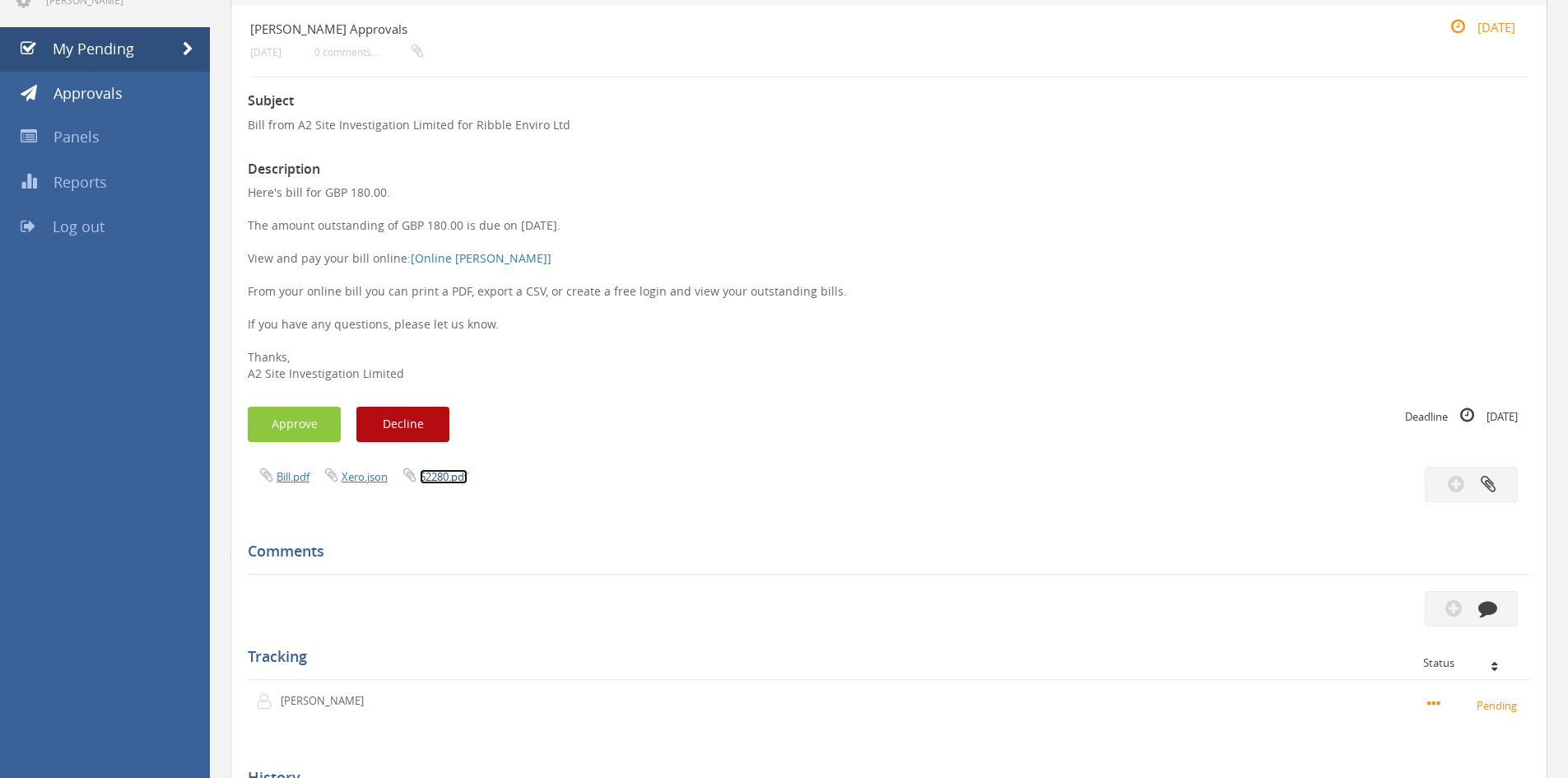
click at [438, 471] on link "62280.pdf" at bounding box center [444, 476] width 48 height 15
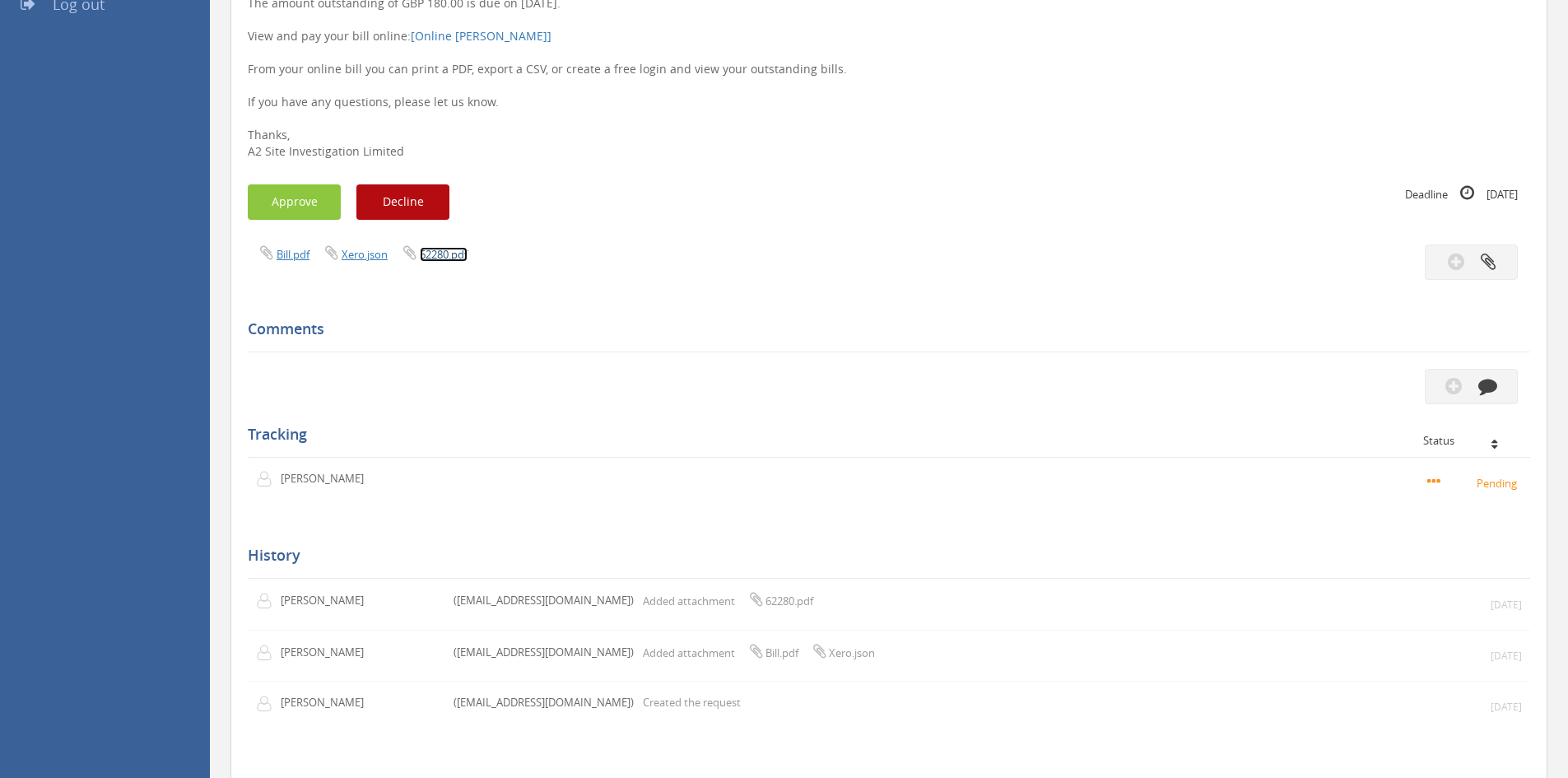
scroll to position [448, 0]
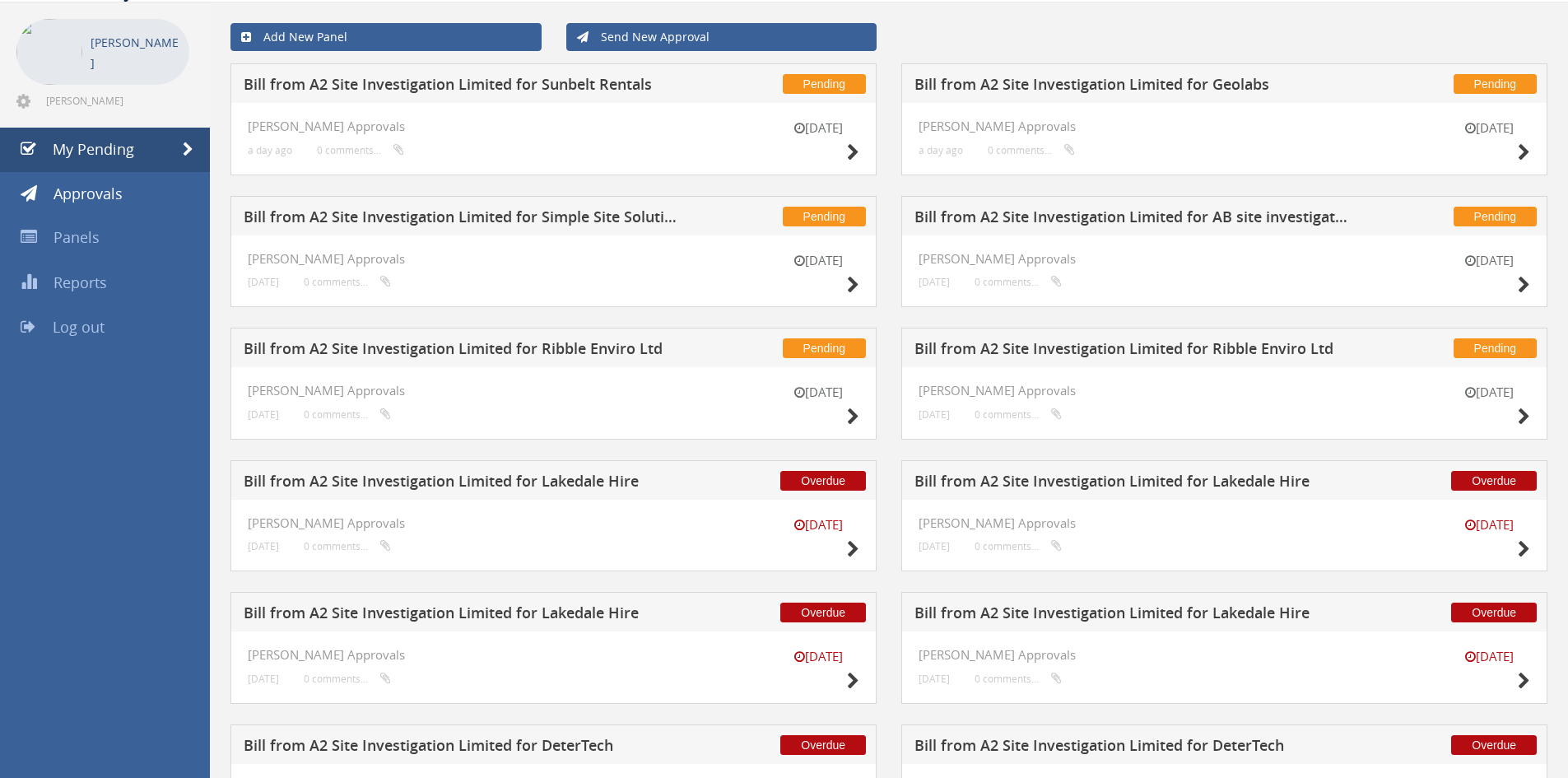
scroll to position [165, 0]
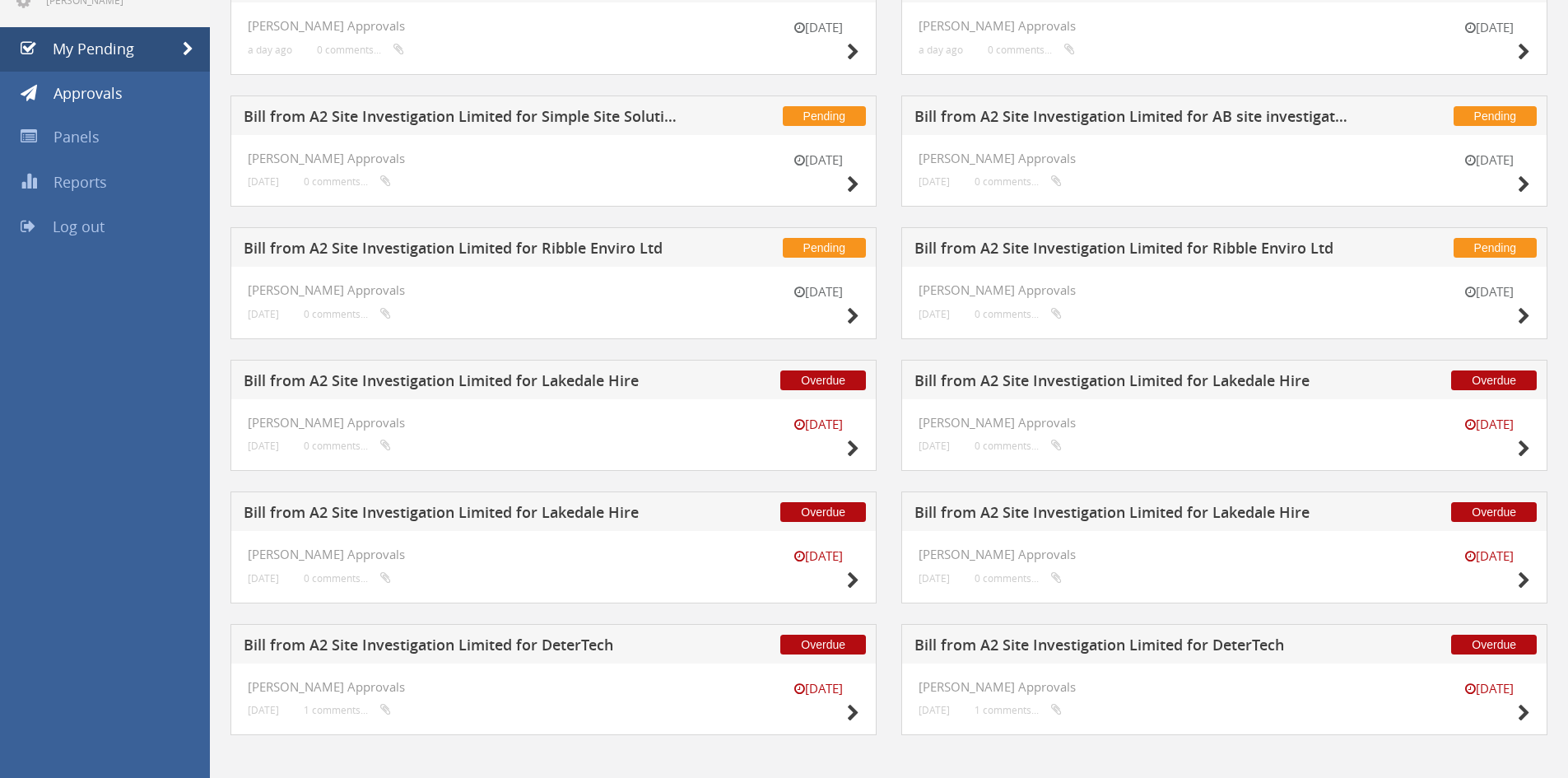
click at [1184, 120] on h5 "Bill from A2 Site Investigation Limited for AB site investigation" at bounding box center [1131, 119] width 434 height 21
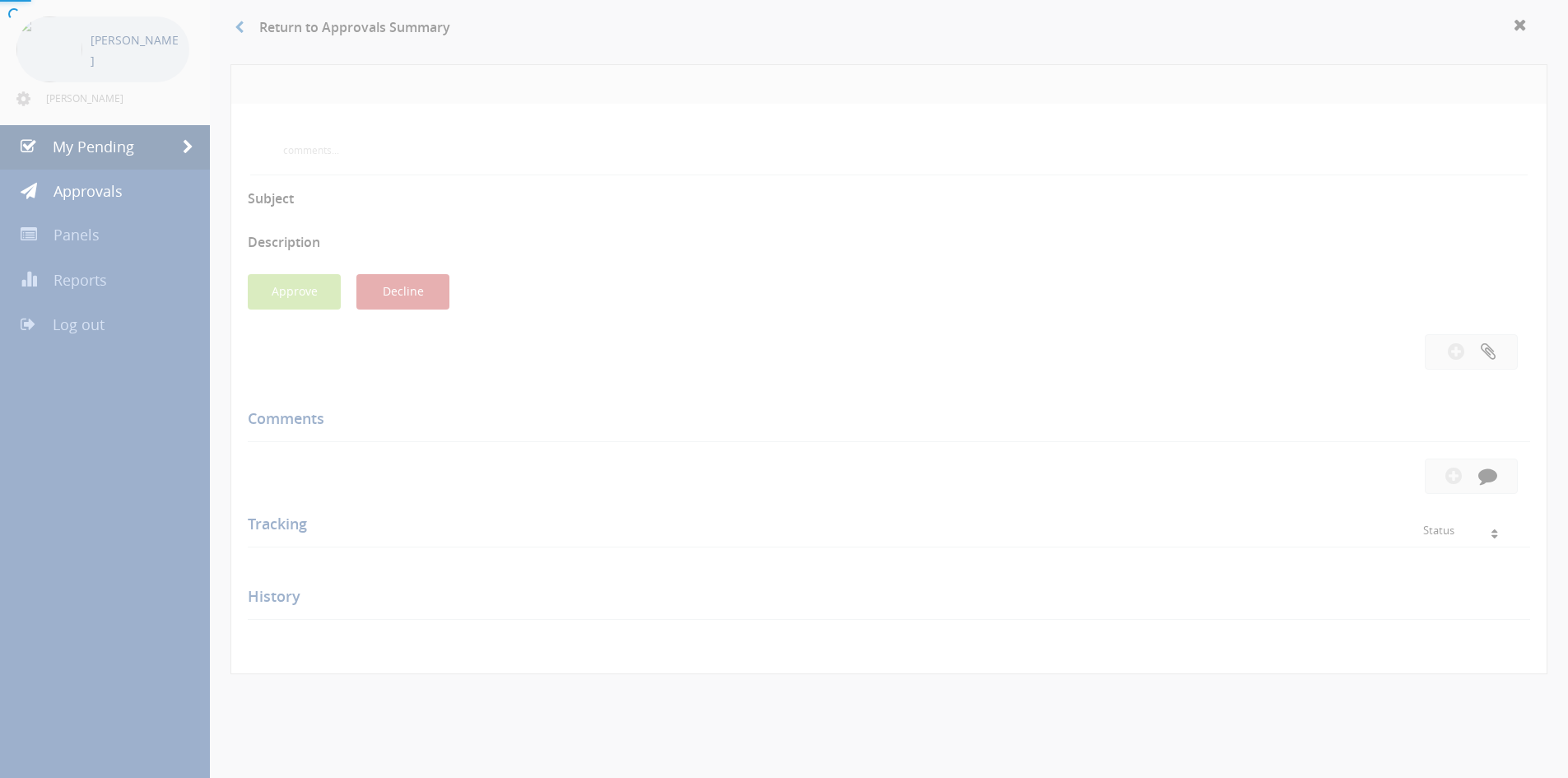
scroll to position [165, 0]
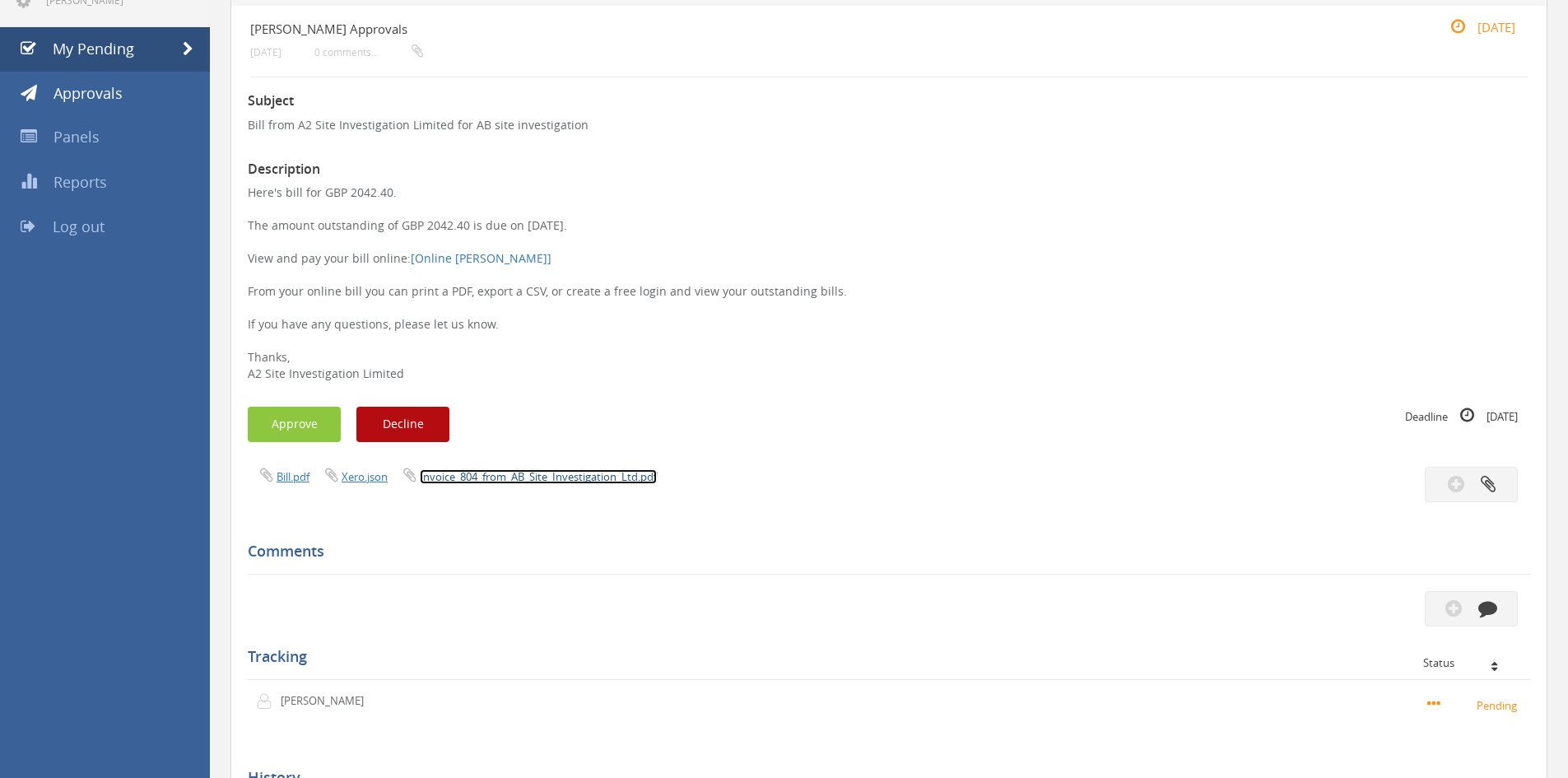
click at [542, 475] on link "Invoice_804_from_AB_Site_Investigation_Ltd.pdf" at bounding box center [539, 476] width 237 height 15
click at [296, 427] on button "Approve" at bounding box center [293, 424] width 93 height 35
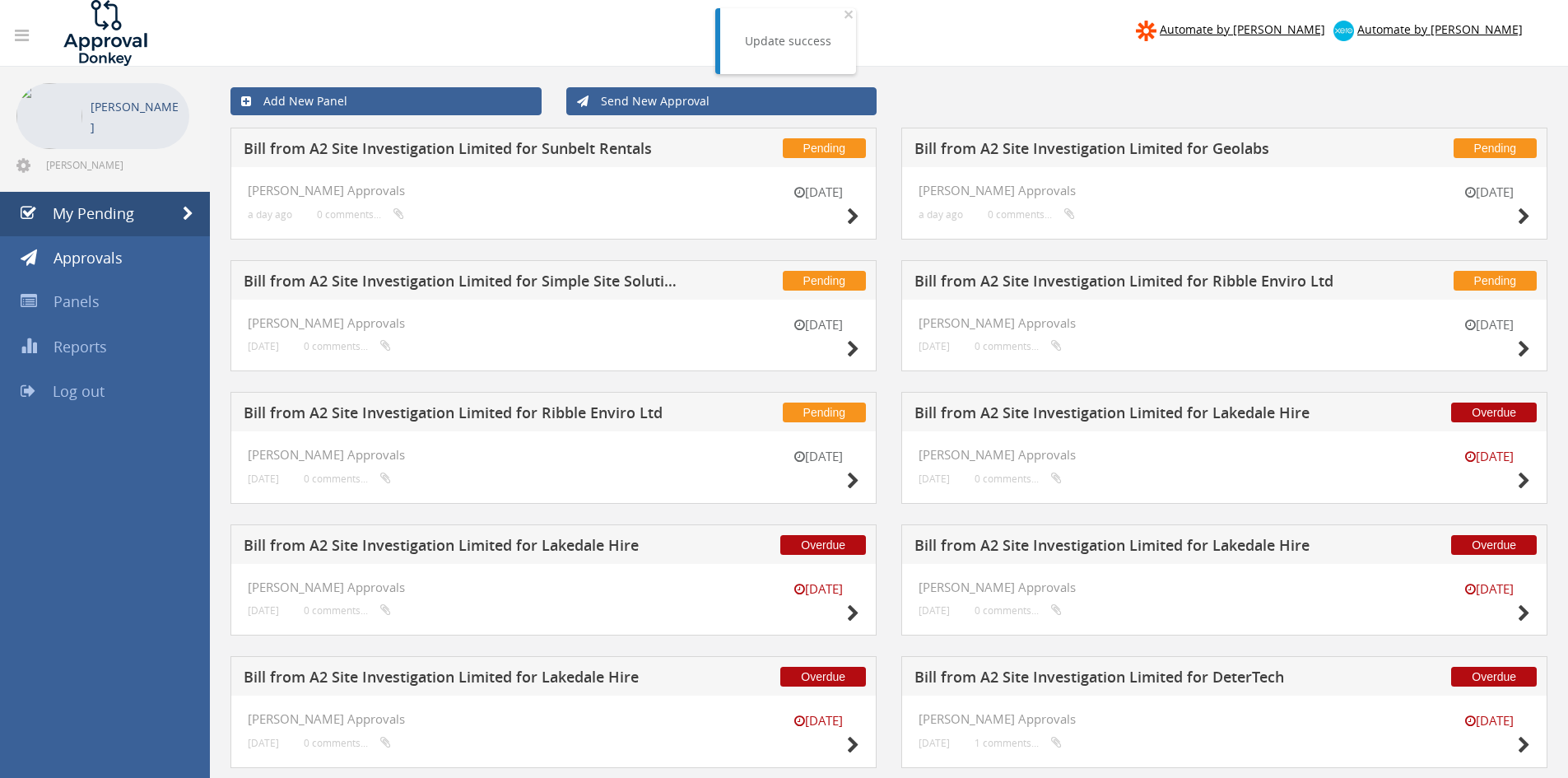
click at [506, 280] on h5 "Bill from A2 Site Investigation Limited for Simple Site Solutions Ltd" at bounding box center [460, 283] width 434 height 21
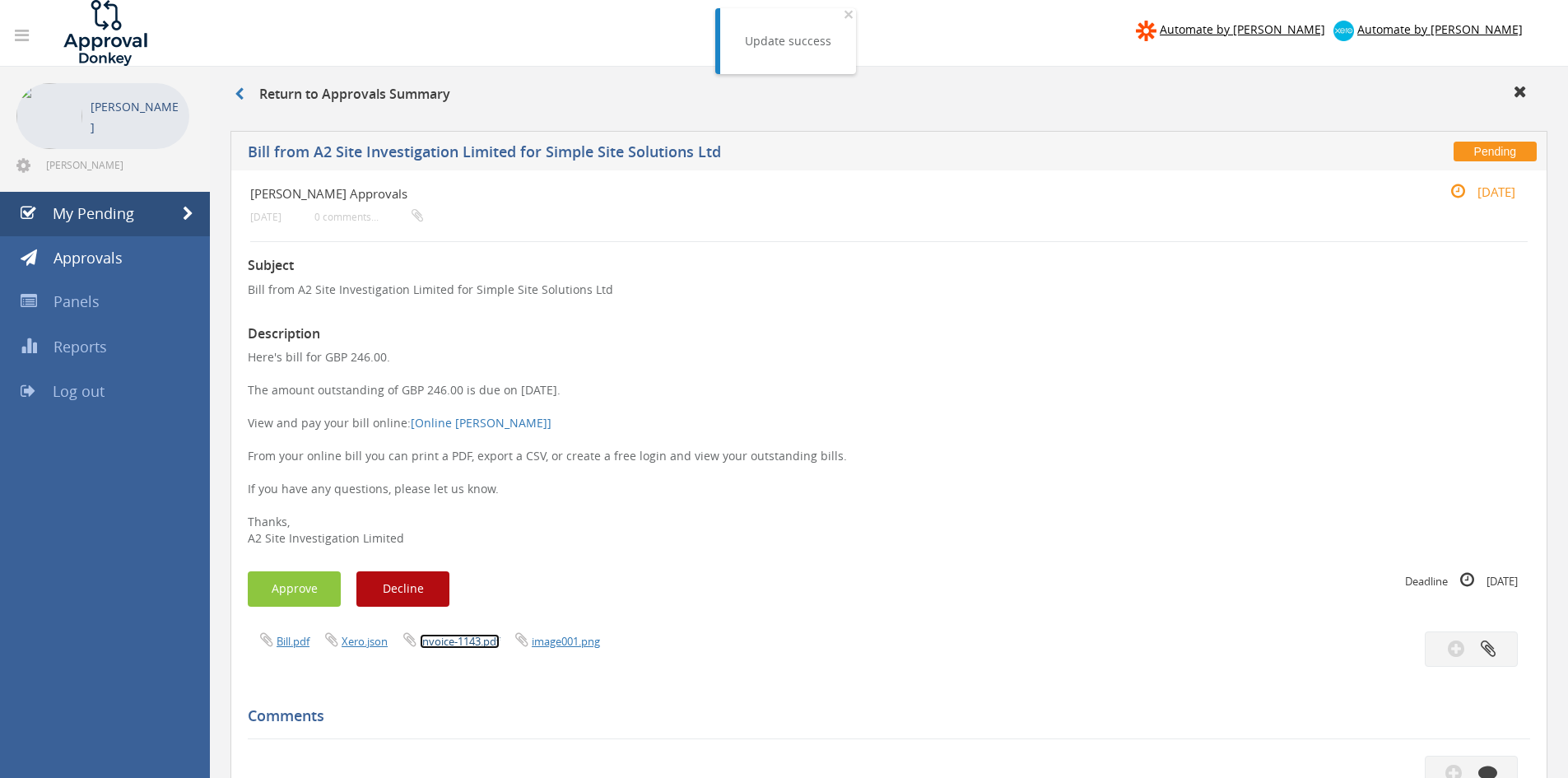
click at [475, 637] on link "invoice-1143.pdf" at bounding box center [460, 640] width 80 height 15
click at [296, 597] on button "Approve" at bounding box center [293, 588] width 93 height 35
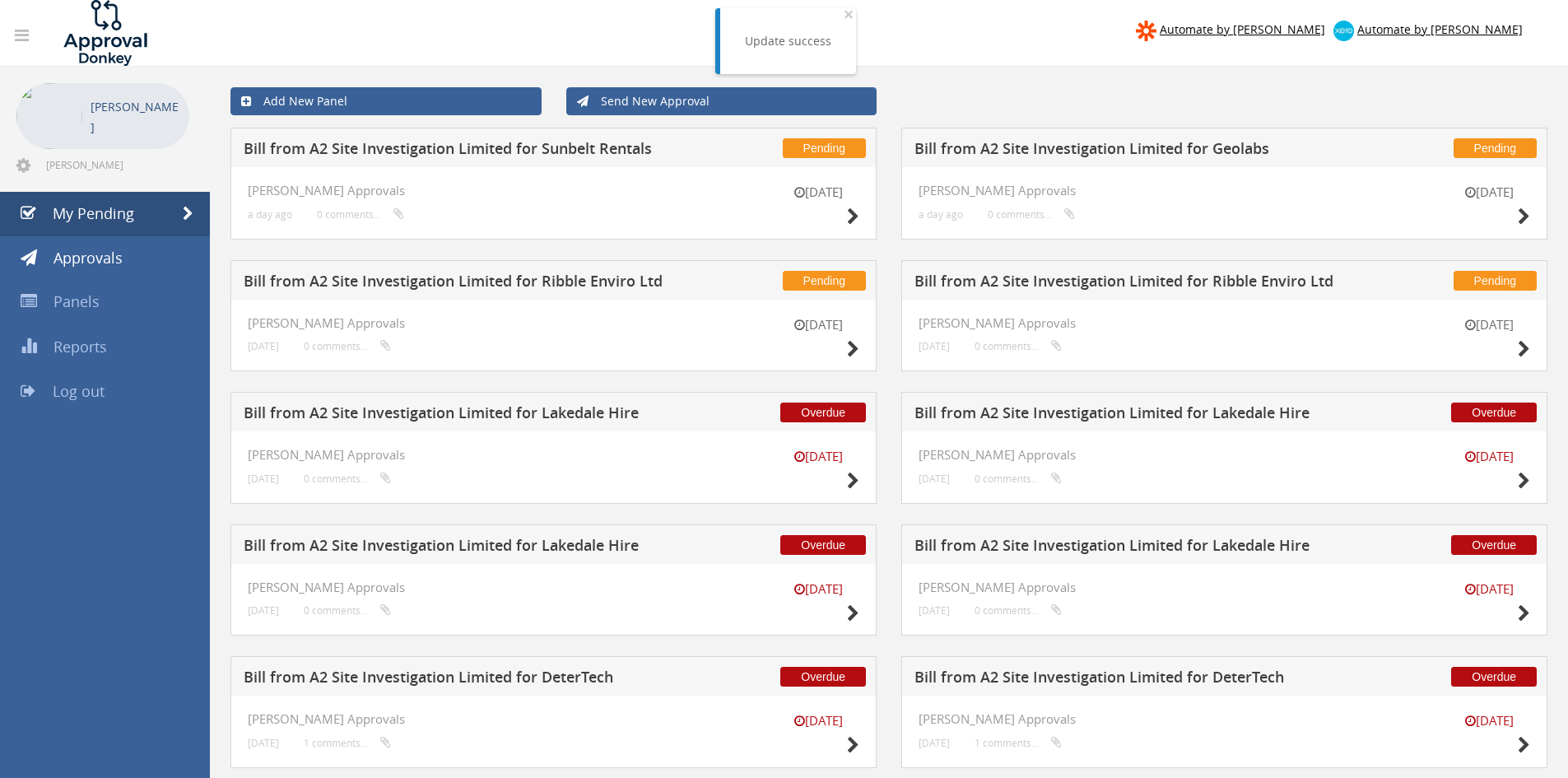
click at [968, 152] on h5 "Bill from A2 Site Investigation Limited for Geolabs" at bounding box center [1131, 151] width 434 height 21
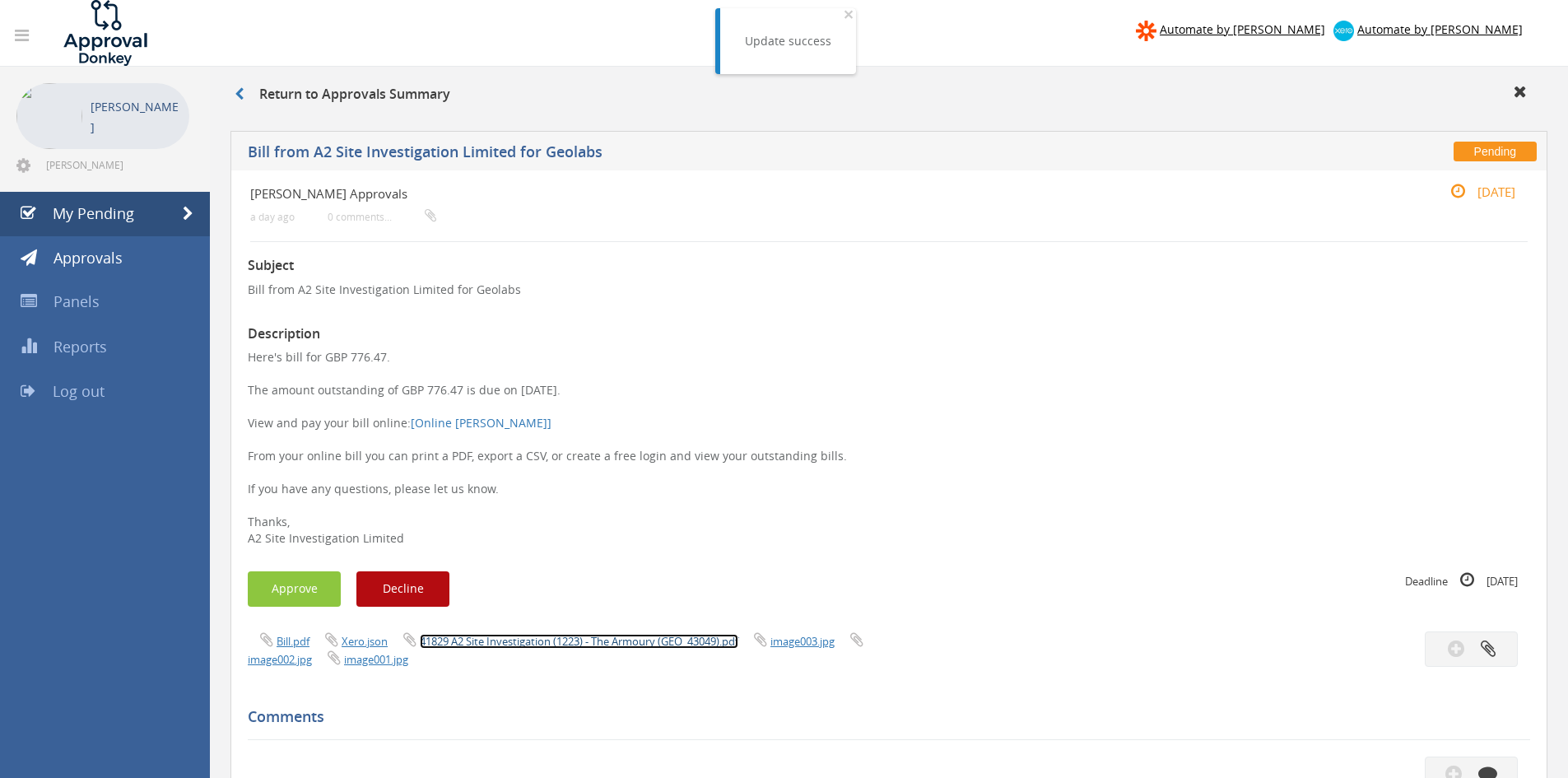
click at [548, 638] on link "41829 A2 Site Investigation (1223) - The Armoury (GEO_43049).pdf" at bounding box center [579, 640] width 318 height 15
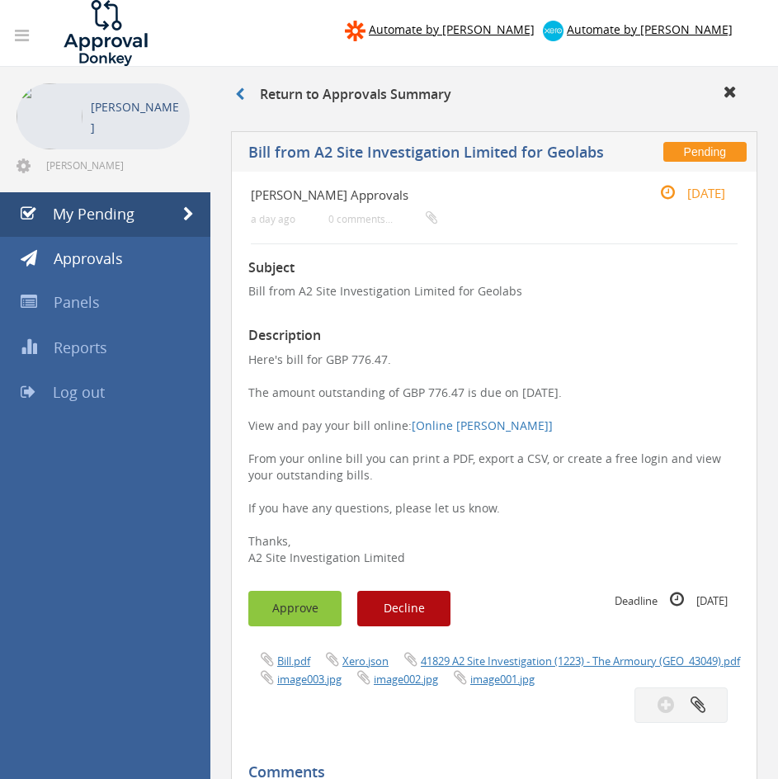
drag, startPoint x: 304, startPoint y: 608, endPoint x: 288, endPoint y: 601, distance: 17.8
click at [304, 609] on button "Approve" at bounding box center [294, 608] width 93 height 35
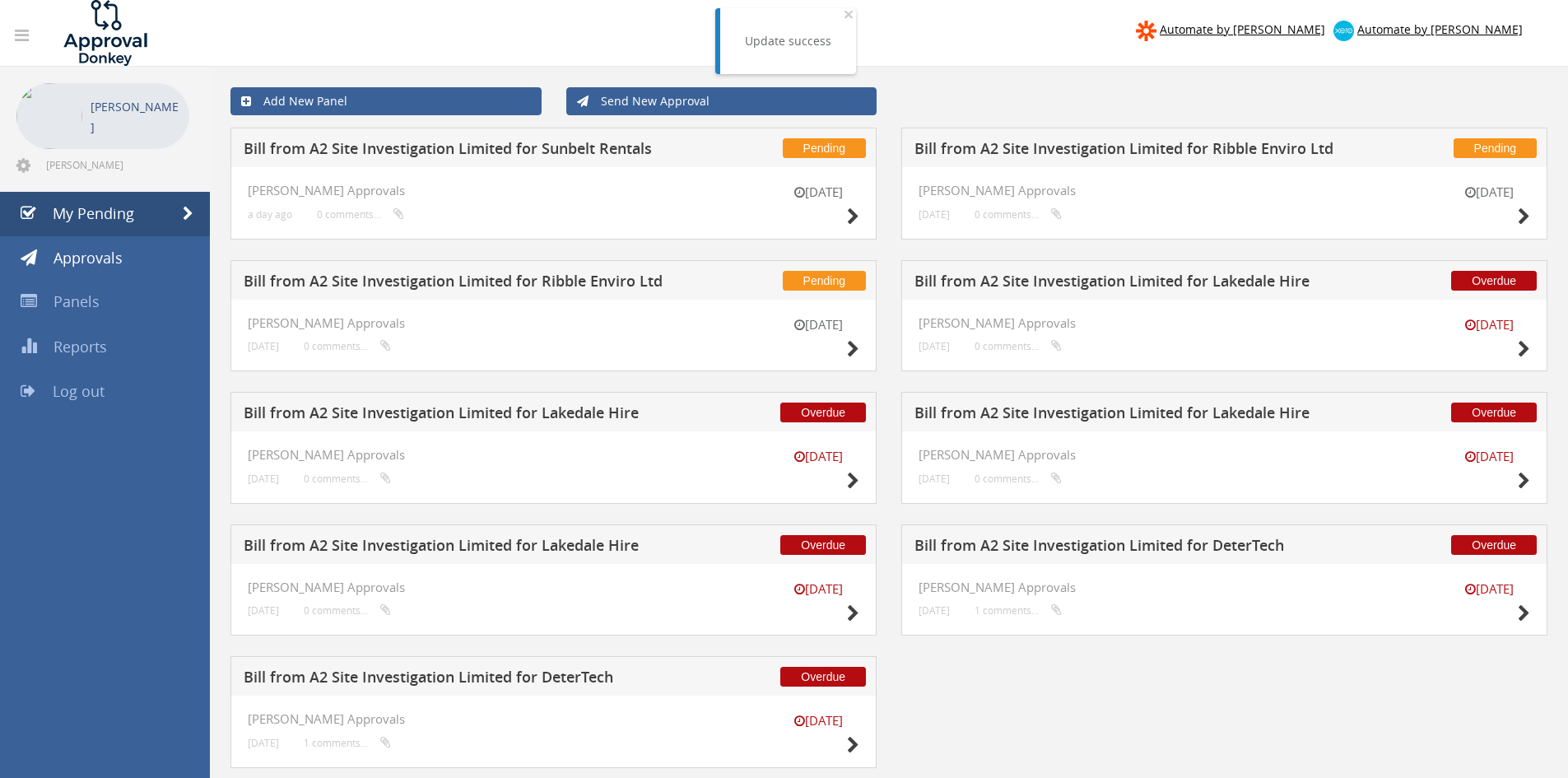
click at [577, 156] on h5 "Bill from A2 Site Investigation Limited for Sunbelt Rentals" at bounding box center [460, 151] width 434 height 21
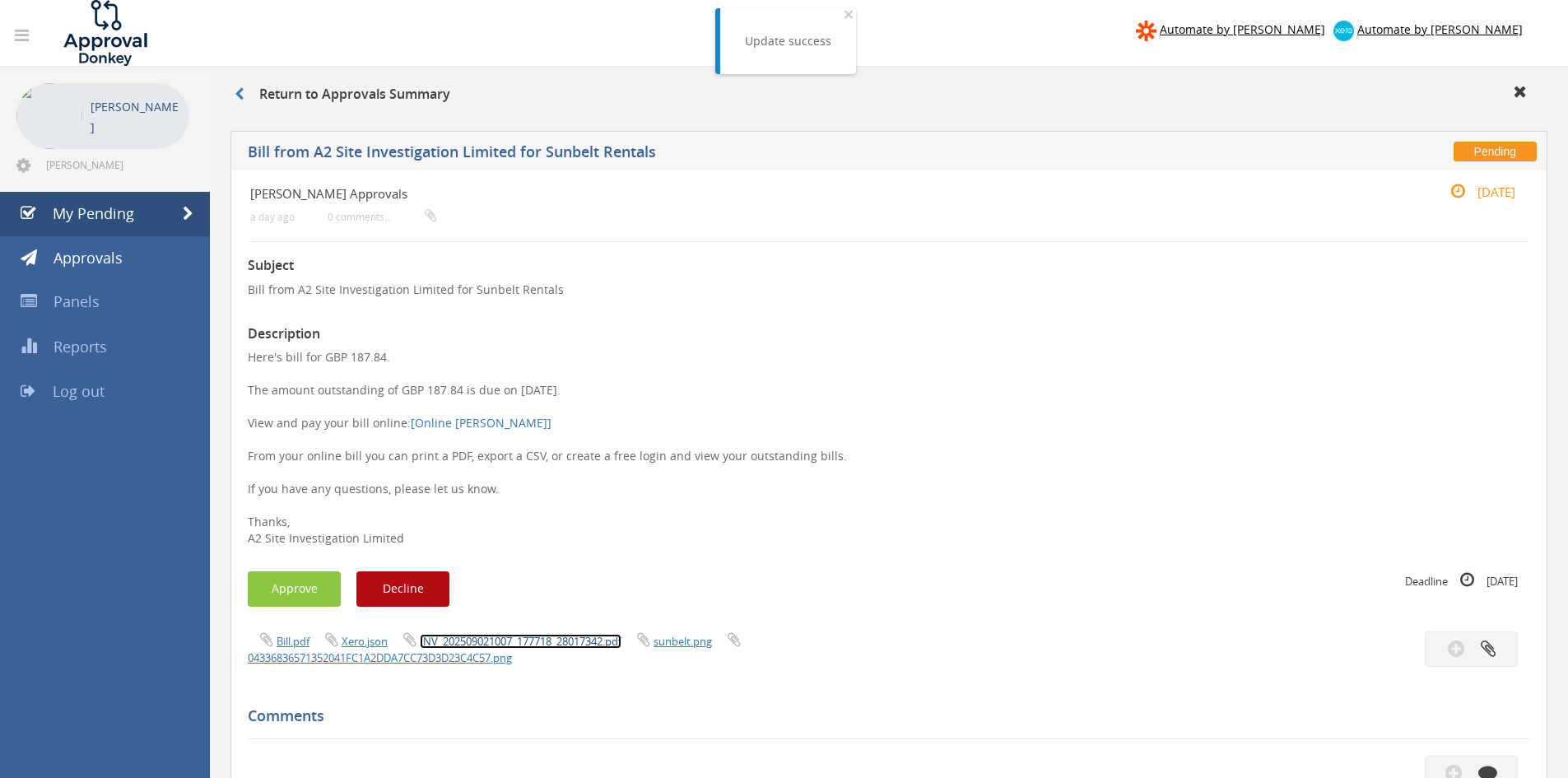
click at [480, 637] on link "INV_202509021007_177718_28017342.pdf" at bounding box center [521, 640] width 201 height 15
click at [526, 634] on link "INV_202509021007_177718_28017342.pdf" at bounding box center [521, 640] width 201 height 15
click at [295, 586] on button "Approve" at bounding box center [293, 588] width 93 height 35
